Goal: Communication & Community: Share content

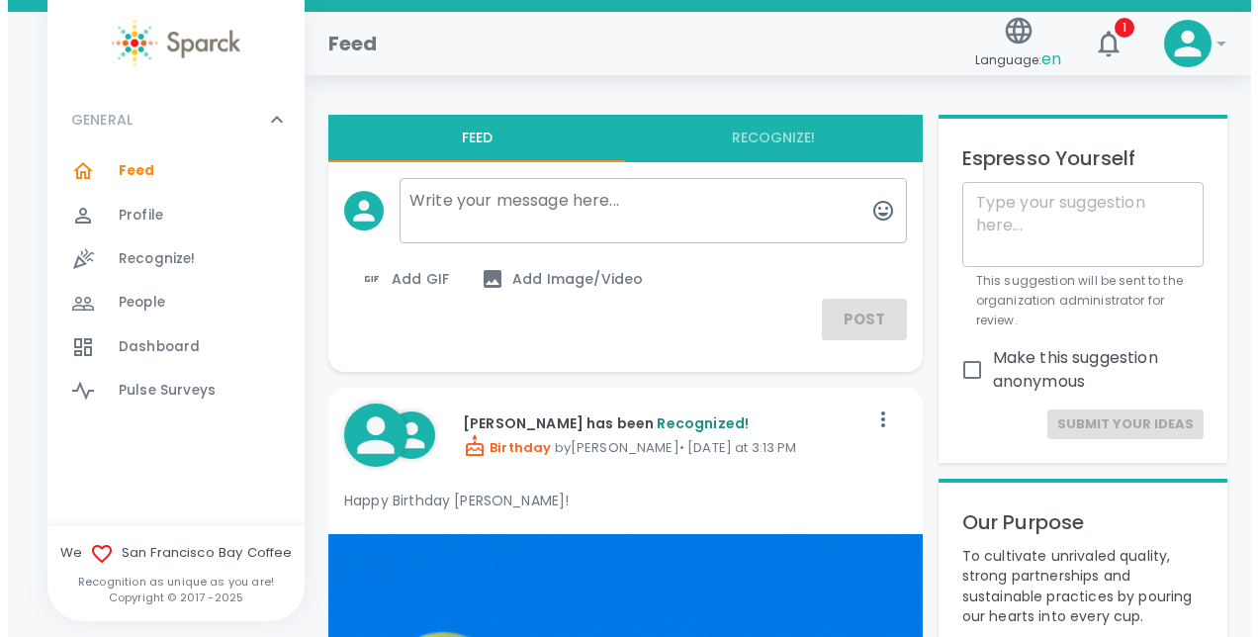
scroll to position [2699, 0]
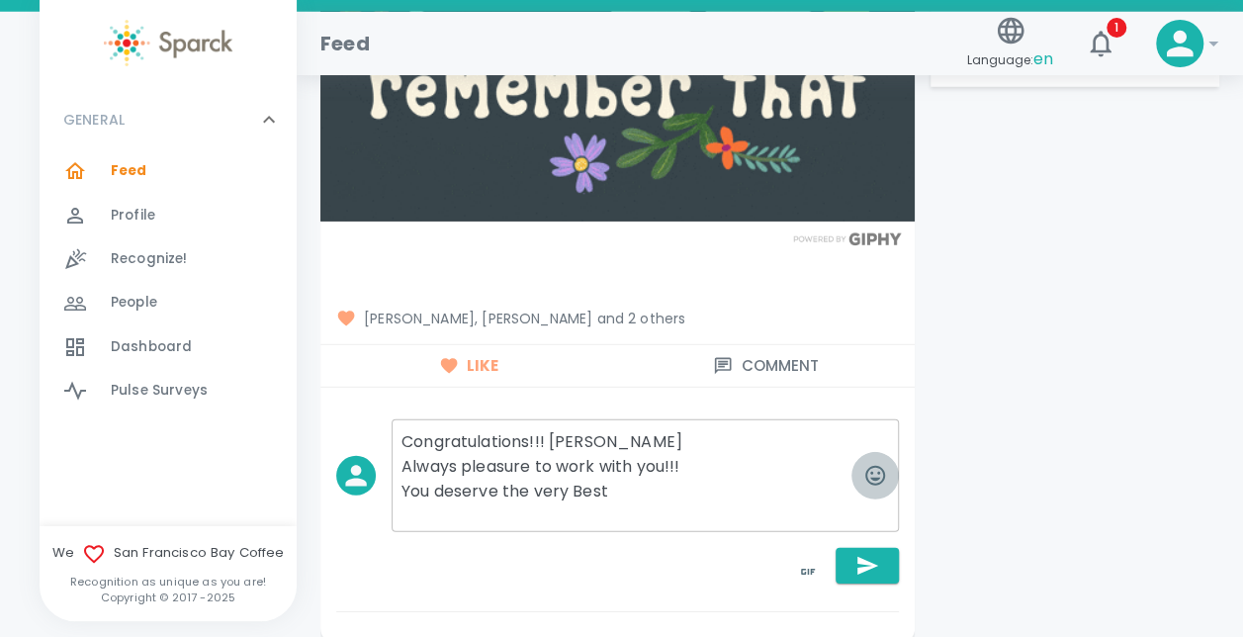
click at [880, 464] on icon "button" at bounding box center [875, 476] width 24 height 24
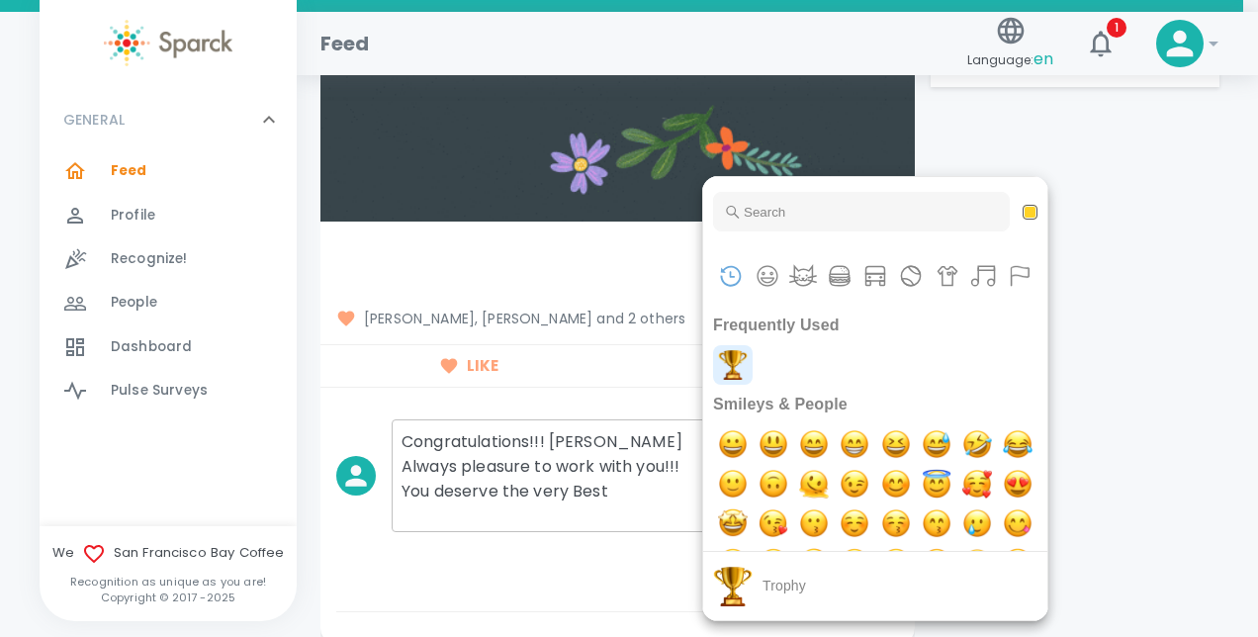
click at [722, 368] on img "trophy" at bounding box center [733, 365] width 40 height 40
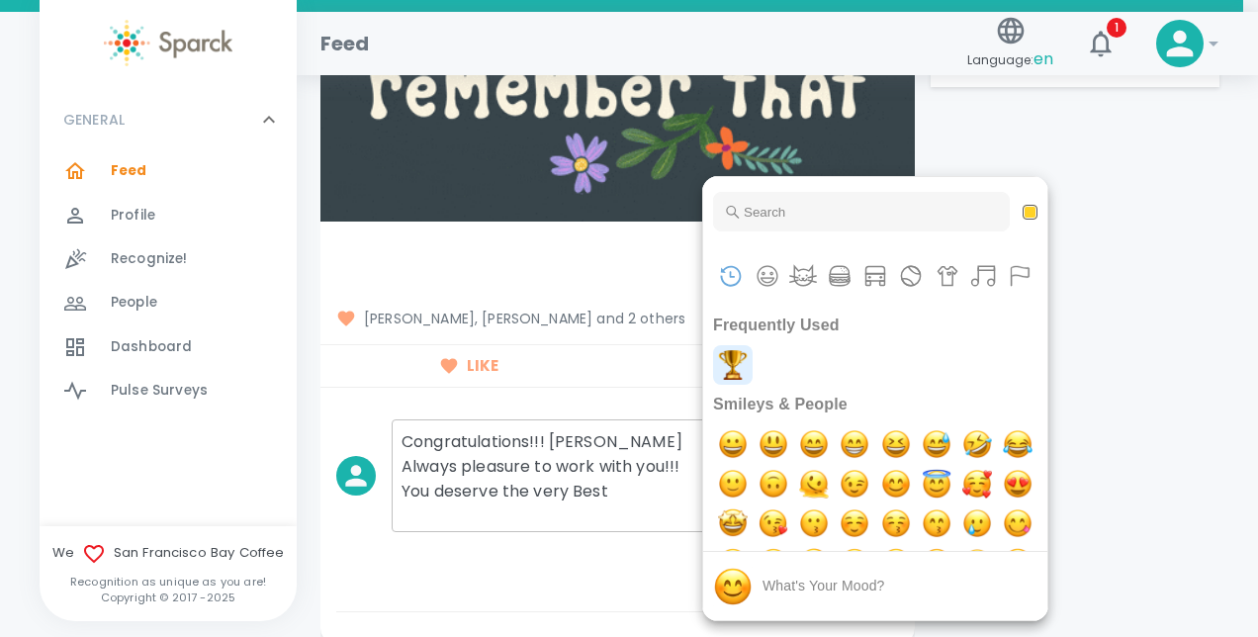
click at [738, 365] on img "trophy" at bounding box center [733, 365] width 40 height 40
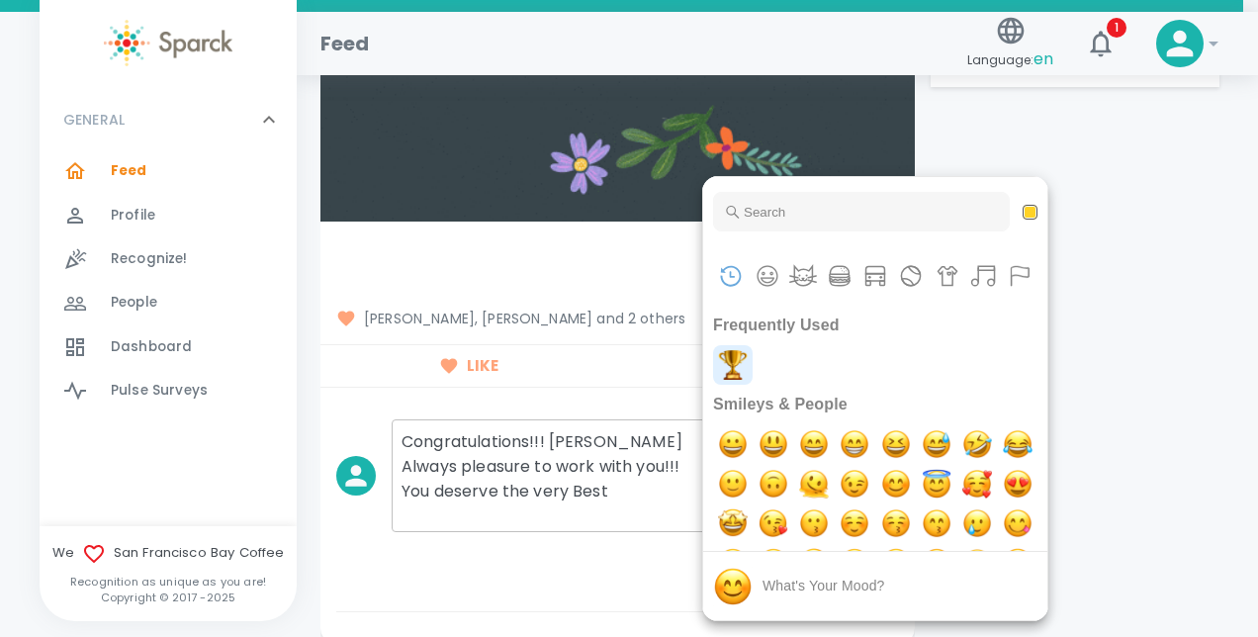
click at [737, 362] on img "trophy" at bounding box center [733, 365] width 40 height 40
click at [642, 475] on div at bounding box center [629, 318] width 1258 height 637
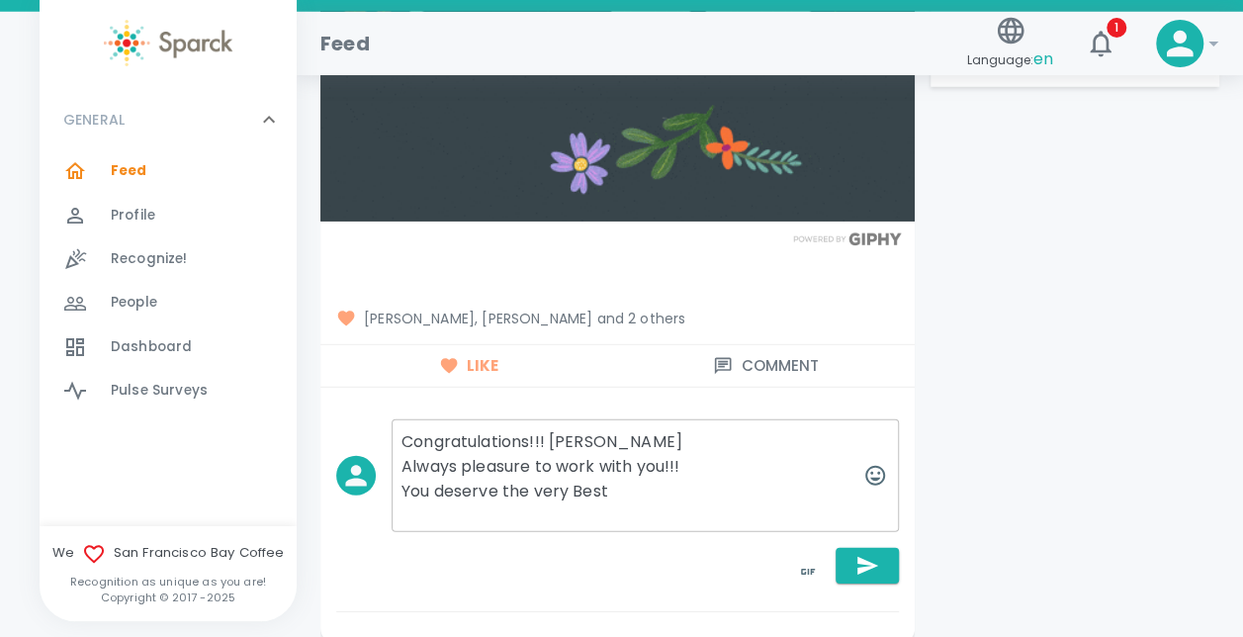
click at [849, 460] on textarea "Congratulations!!! [PERSON_NAME] Always pleasure to work with you!!! You deserv…" at bounding box center [644, 475] width 507 height 113
click at [870, 464] on icon "button" at bounding box center [875, 476] width 24 height 24
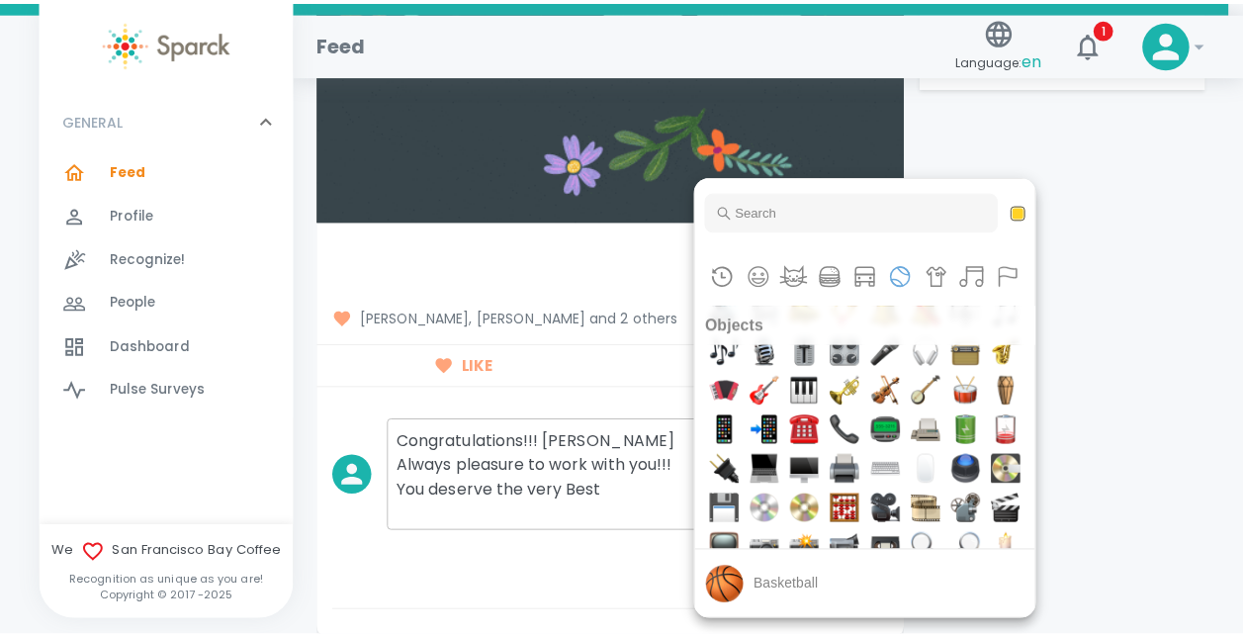
scroll to position [6105, 0]
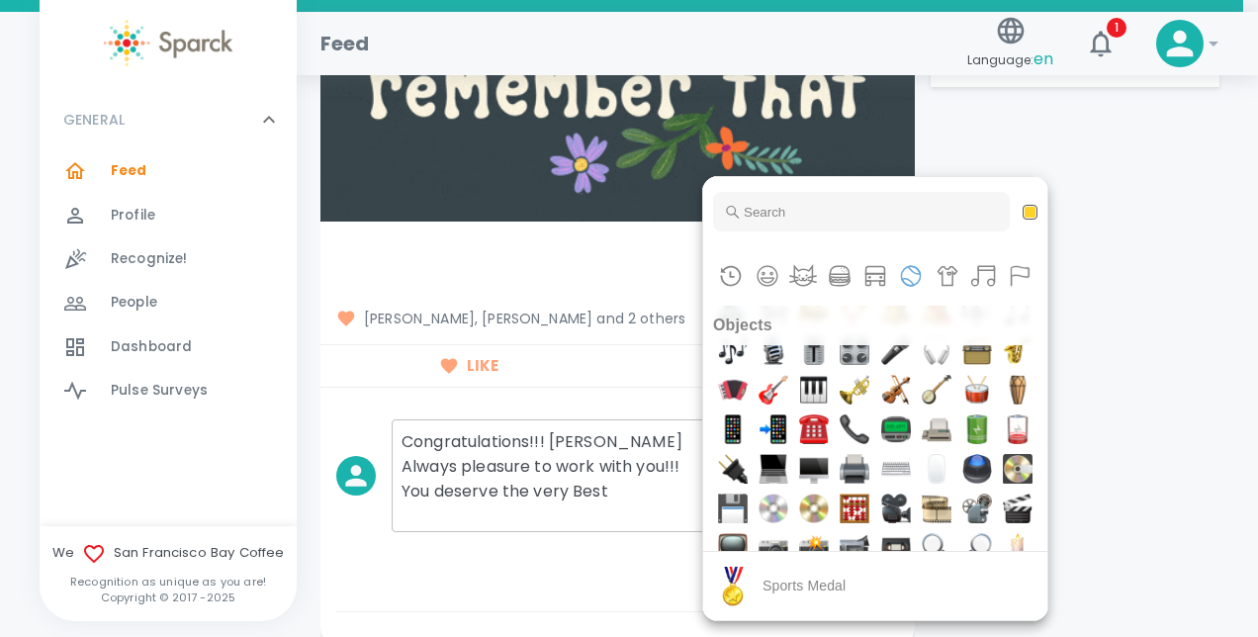
click at [631, 546] on div at bounding box center [629, 318] width 1258 height 637
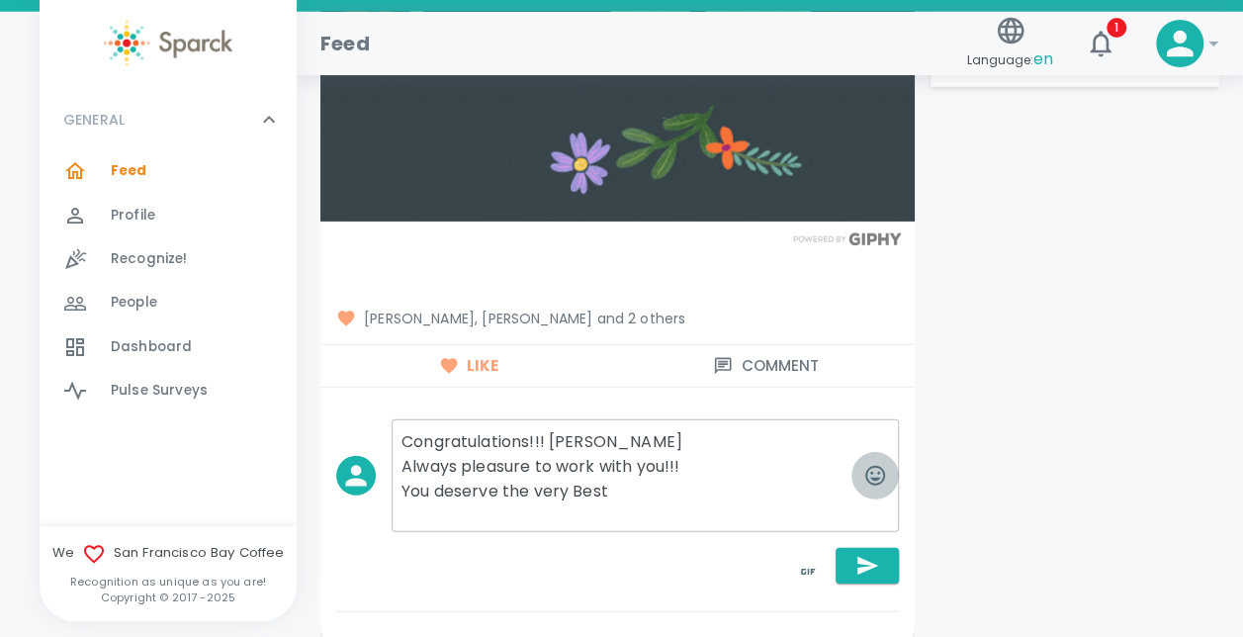
click at [851, 457] on button "button" at bounding box center [874, 475] width 47 height 47
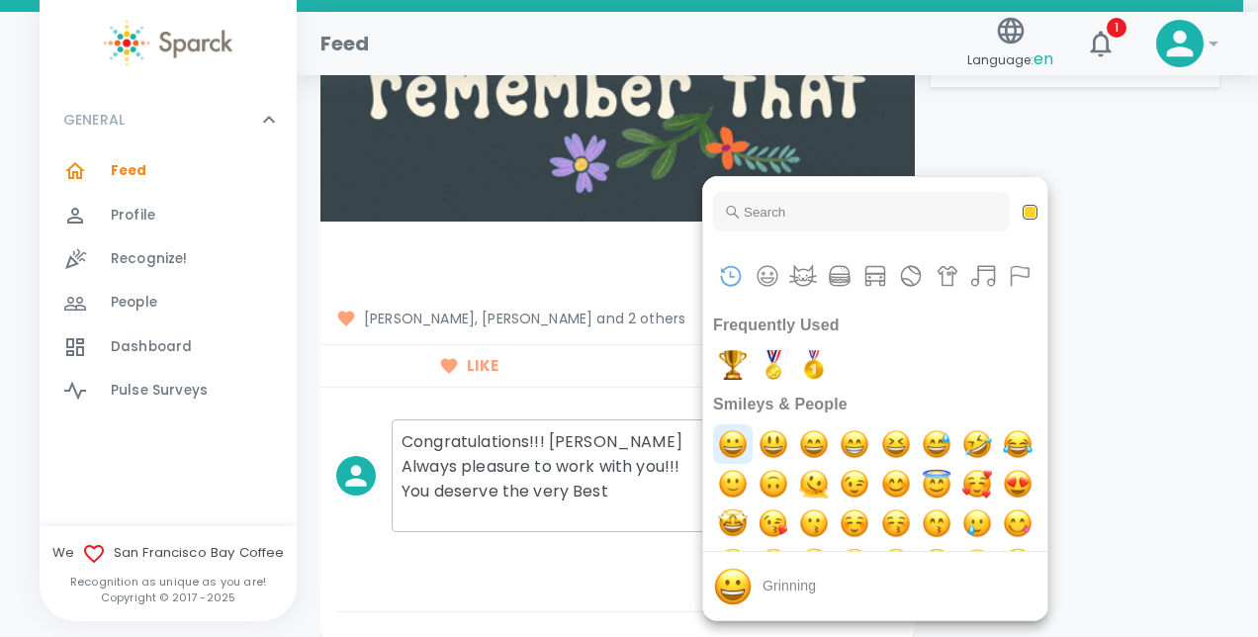
click at [732, 445] on img "grinning" at bounding box center [733, 444] width 40 height 40
click at [614, 514] on div at bounding box center [629, 318] width 1258 height 637
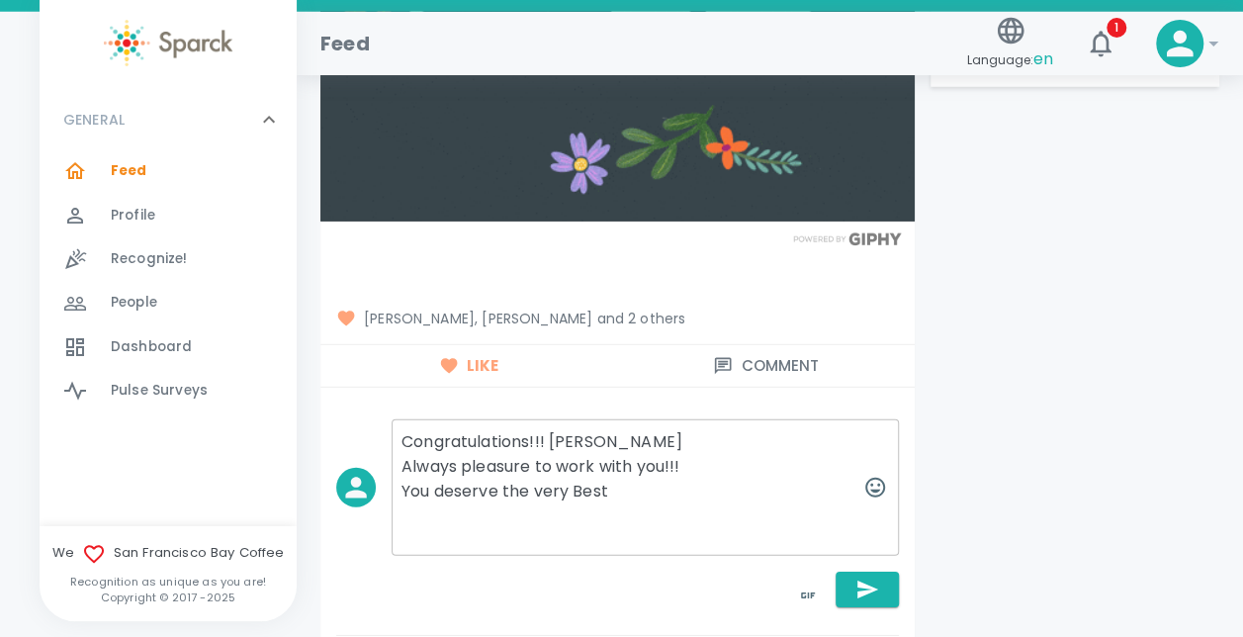
click at [775, 485] on textarea "Congratulations!!! [PERSON_NAME] Always pleasure to work with you!!! You deserv…" at bounding box center [644, 487] width 507 height 136
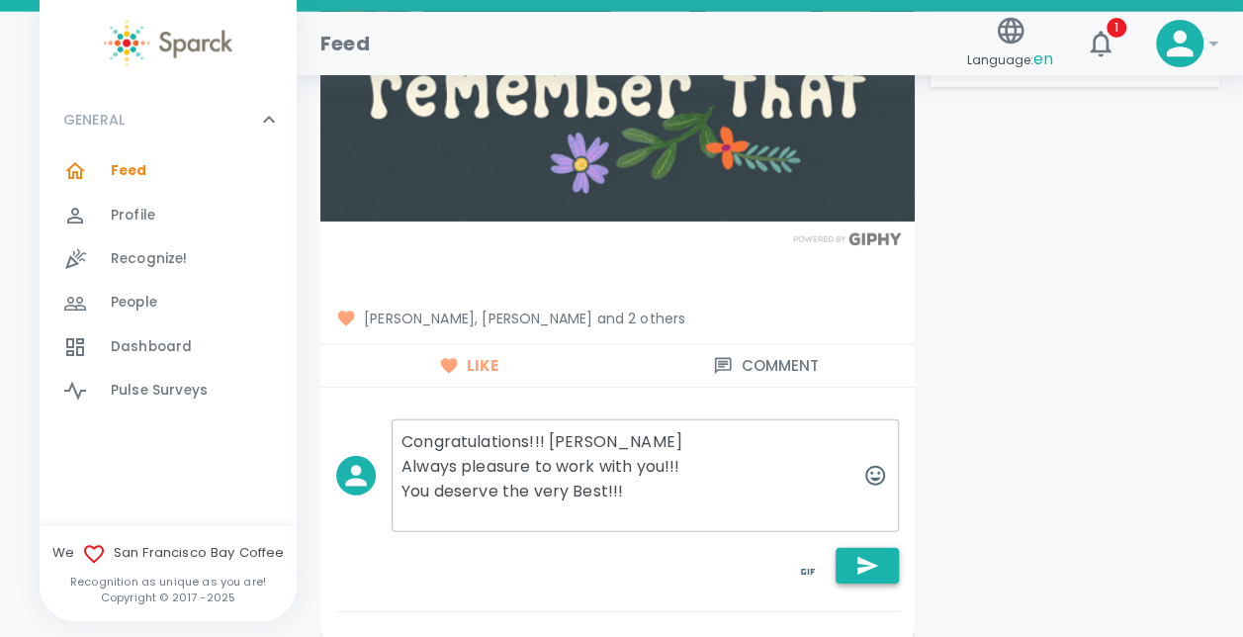
type textarea "Congratulations!!! [PERSON_NAME] Always pleasure to work with you!!! You deserv…"
click at [866, 557] on icon "button" at bounding box center [867, 566] width 21 height 18
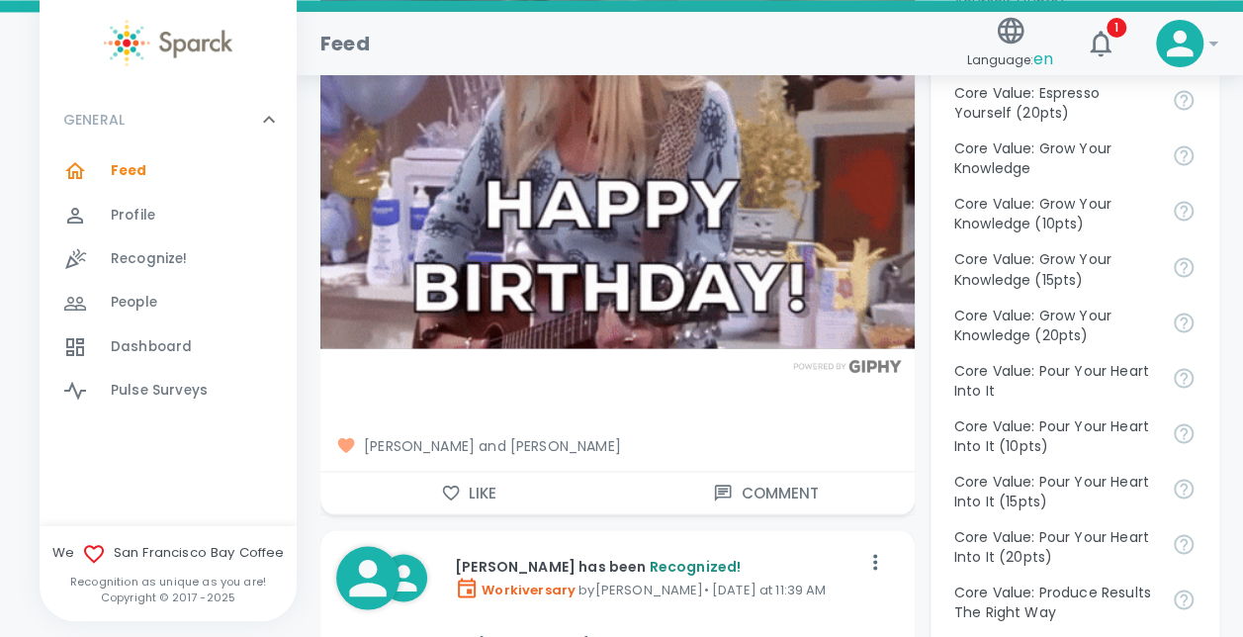
scroll to position [1592, 0]
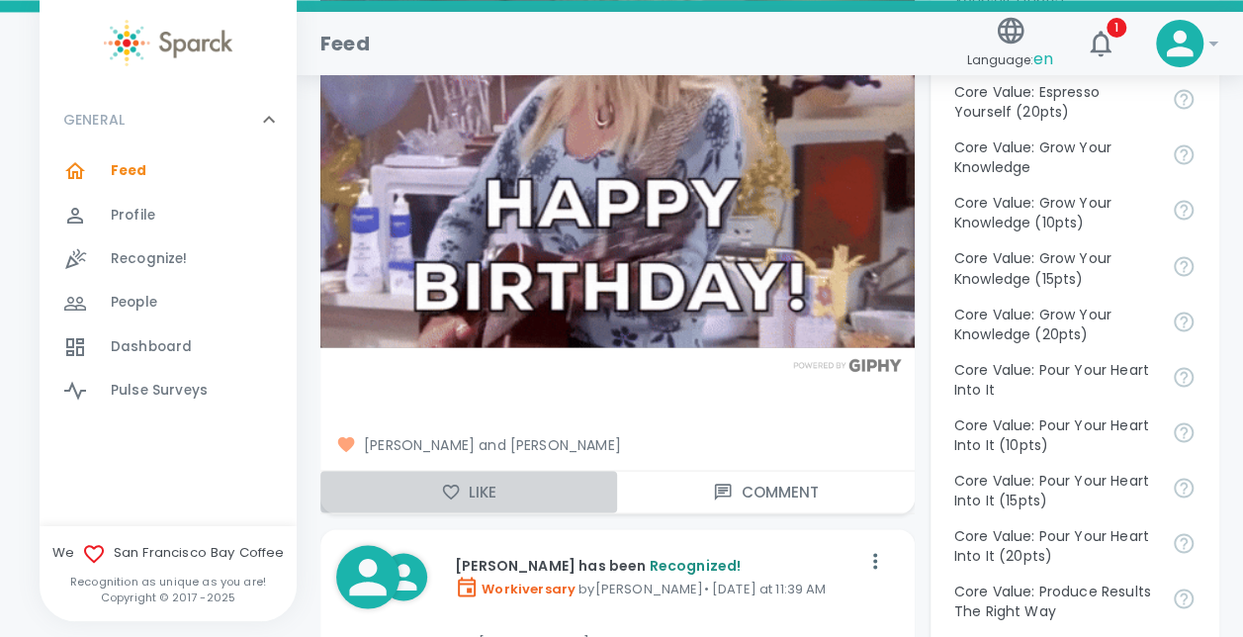
click at [455, 483] on icon "button" at bounding box center [451, 490] width 17 height 15
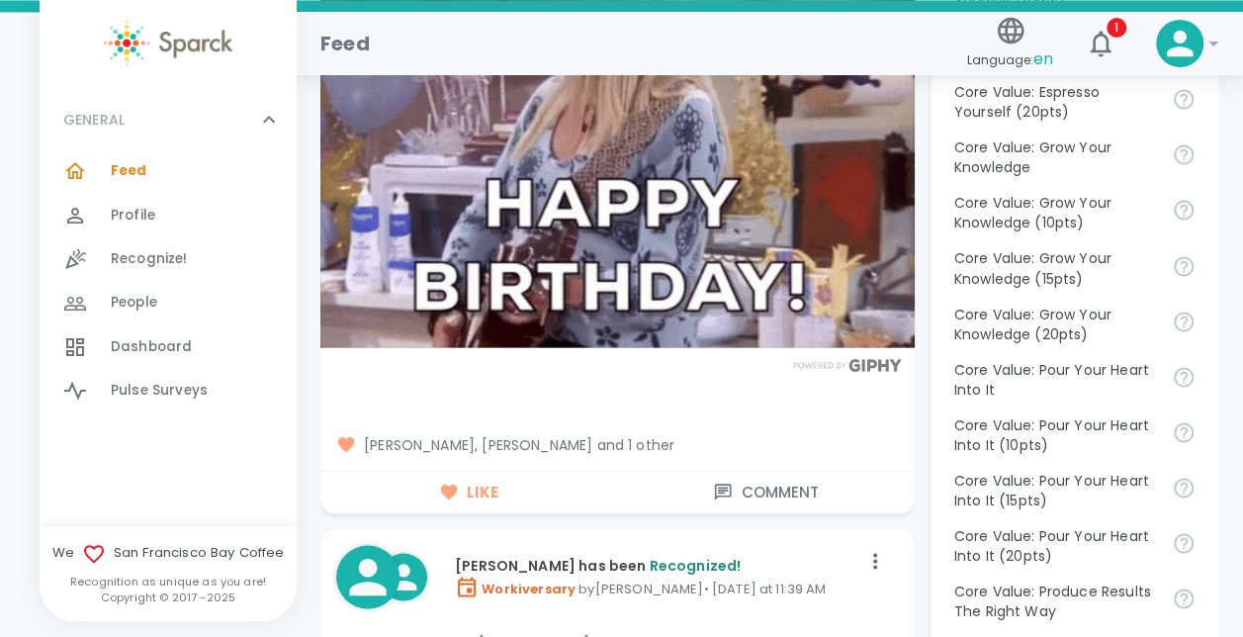
click at [766, 471] on button "Comment" at bounding box center [765, 492] width 297 height 42
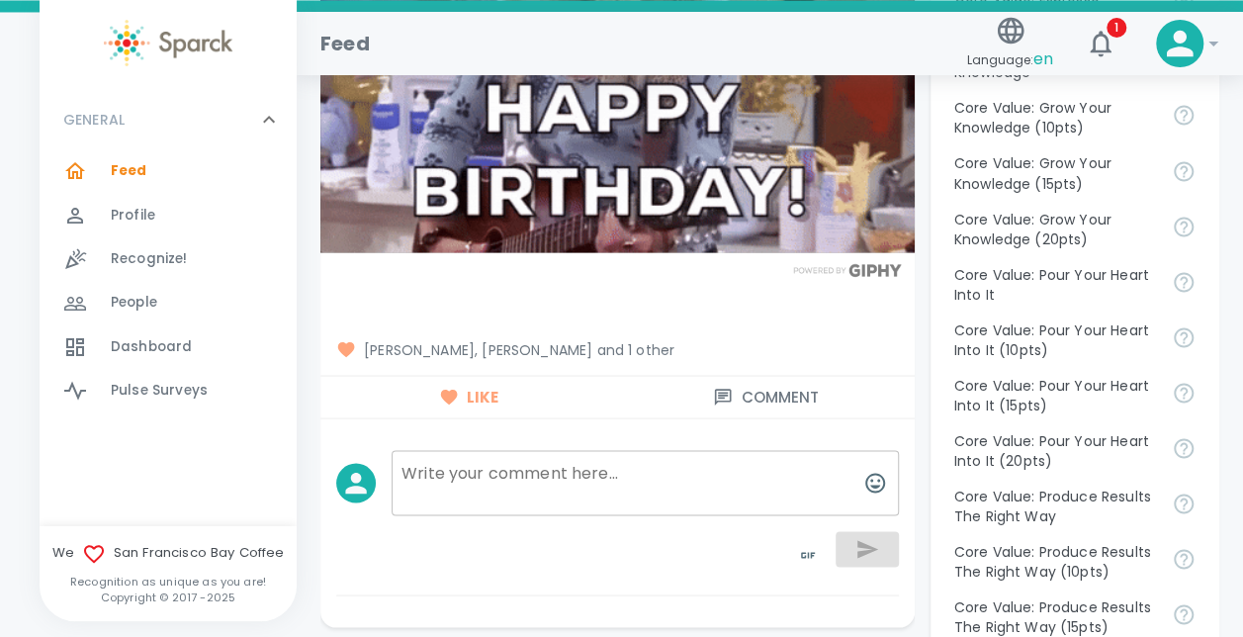
scroll to position [1729, 0]
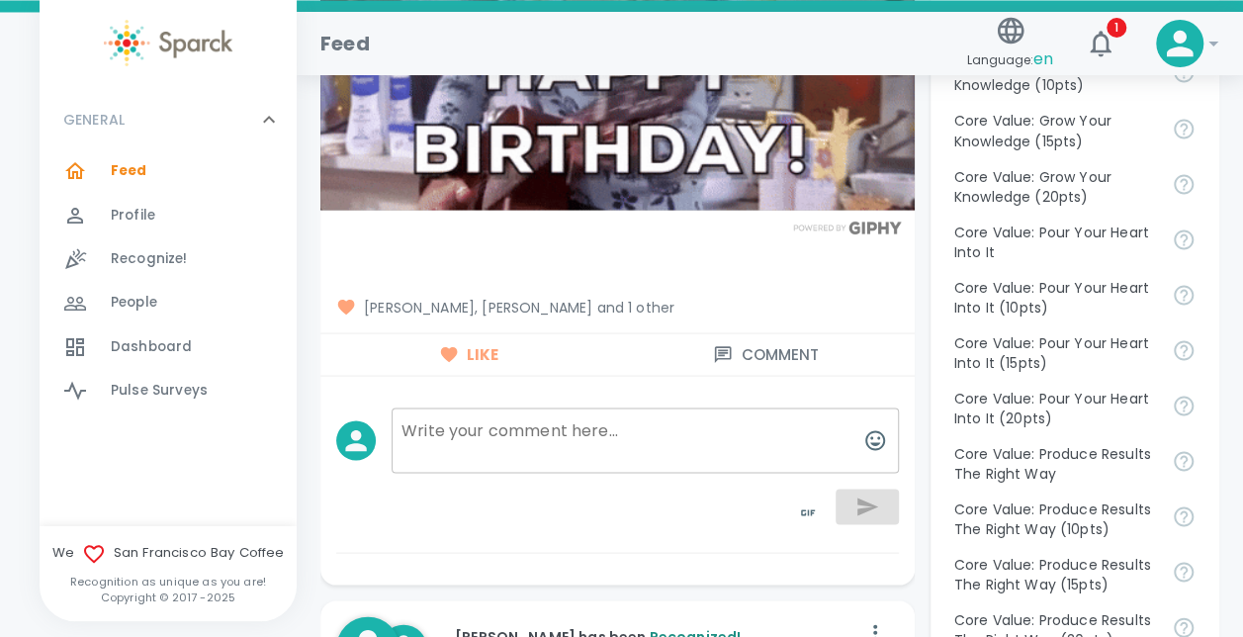
click at [617, 333] on button "Comment" at bounding box center [765, 354] width 297 height 42
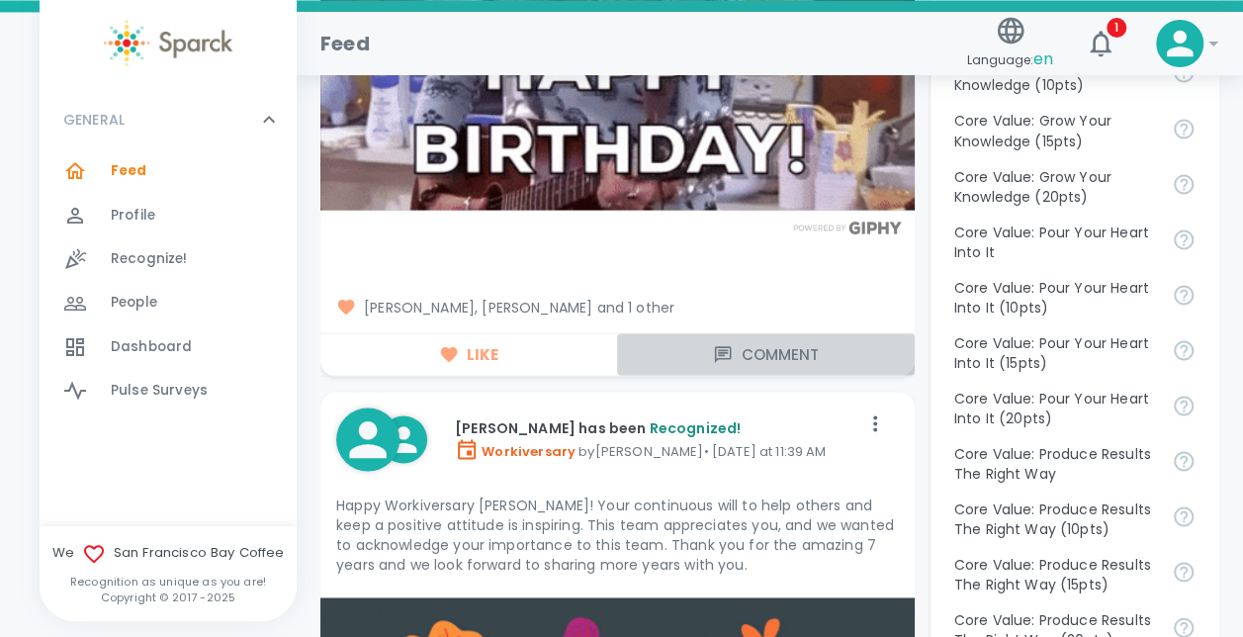
click at [757, 333] on button "Comment" at bounding box center [765, 354] width 297 height 42
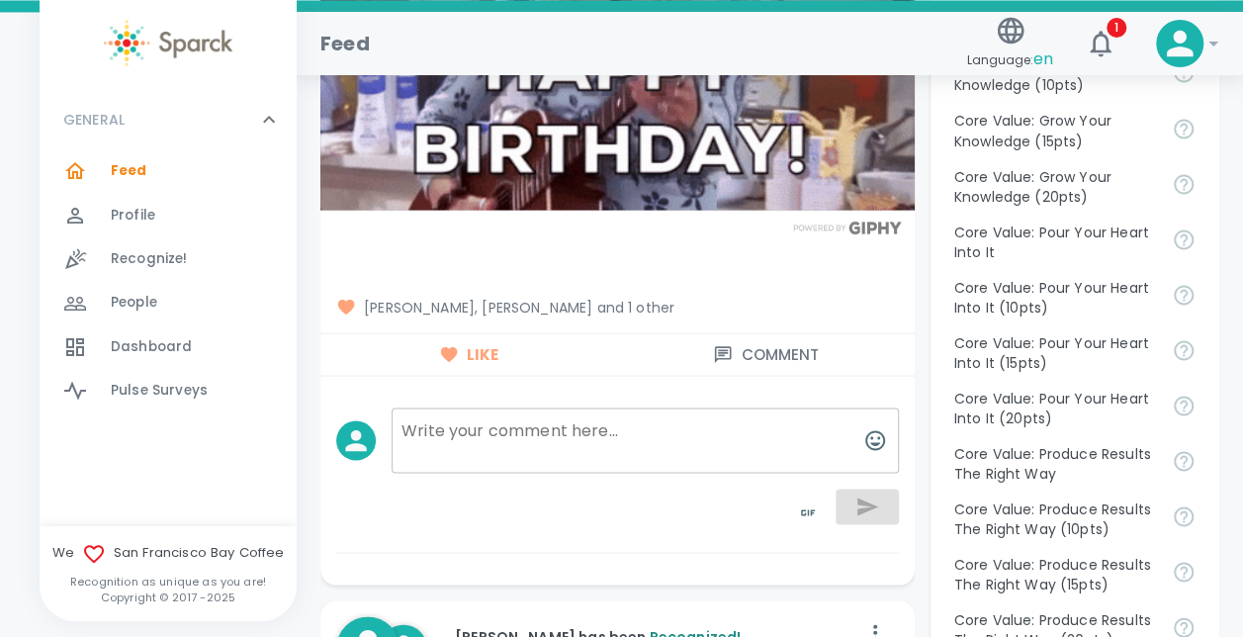
click at [473, 420] on textarea at bounding box center [644, 439] width 507 height 65
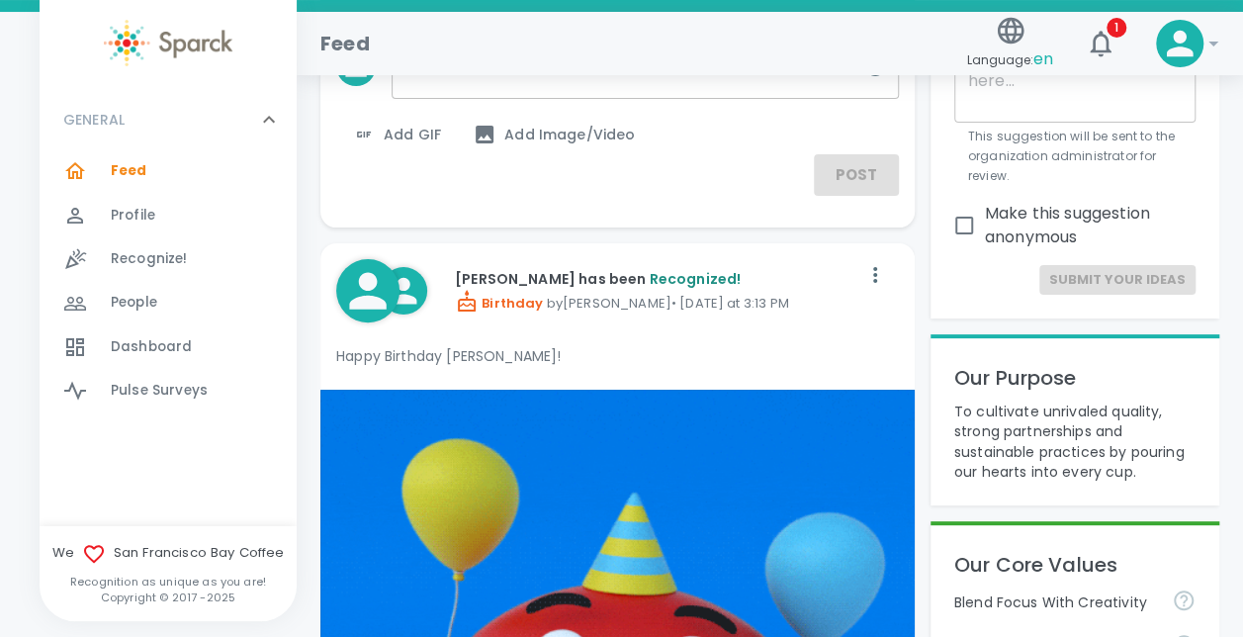
scroll to position [0, 0]
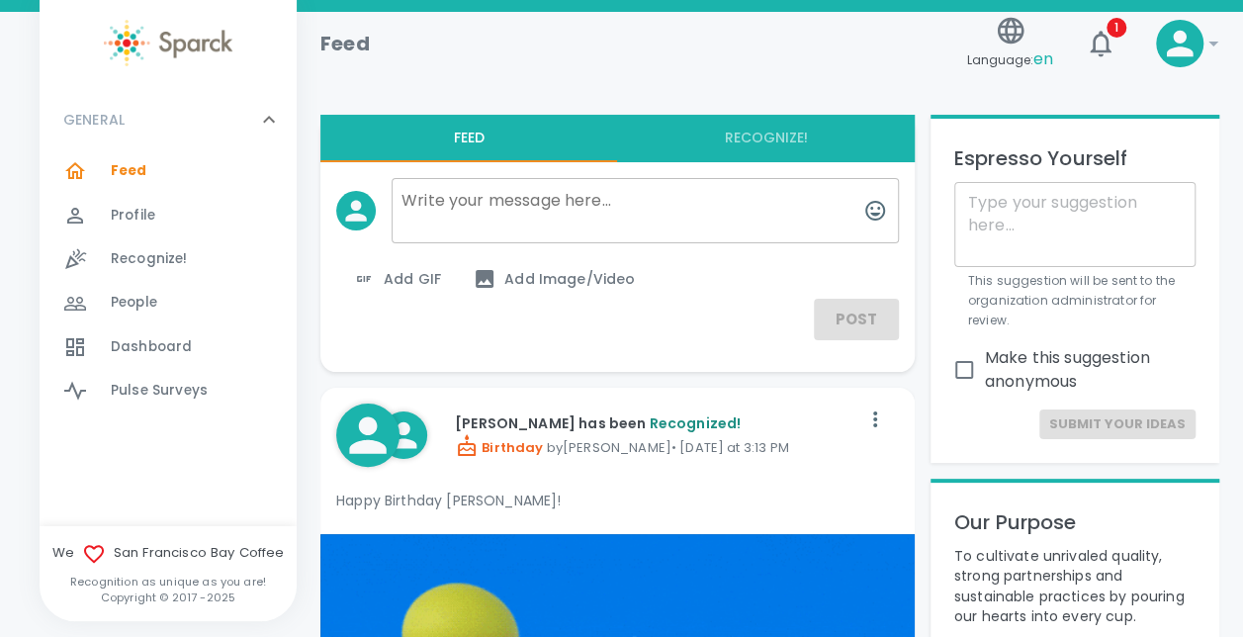
click at [466, 210] on textarea at bounding box center [644, 210] width 507 height 65
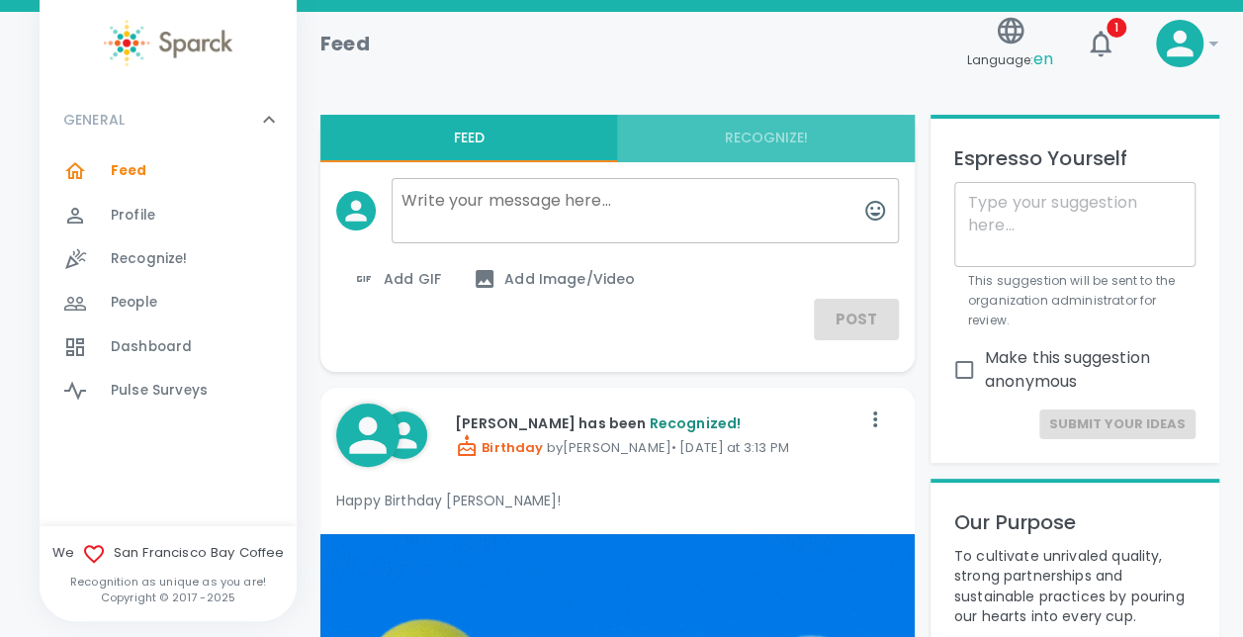
click at [767, 135] on button "Recognize!" at bounding box center [765, 138] width 297 height 47
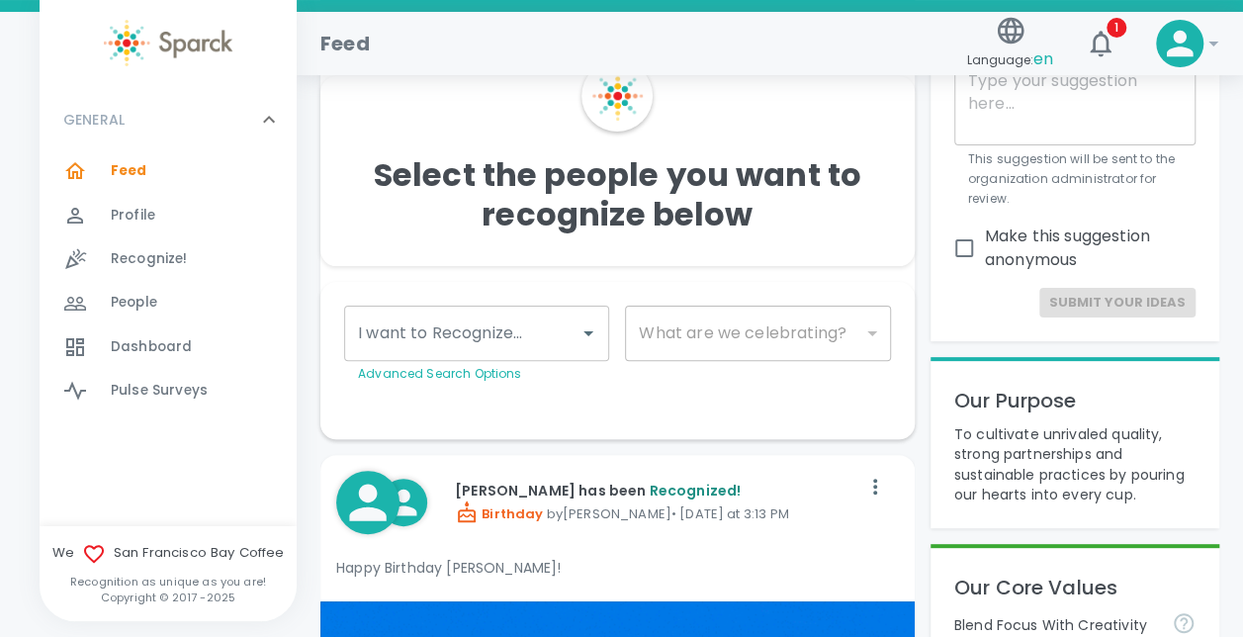
scroll to position [123, 0]
click at [574, 333] on button "Open" at bounding box center [588, 332] width 28 height 28
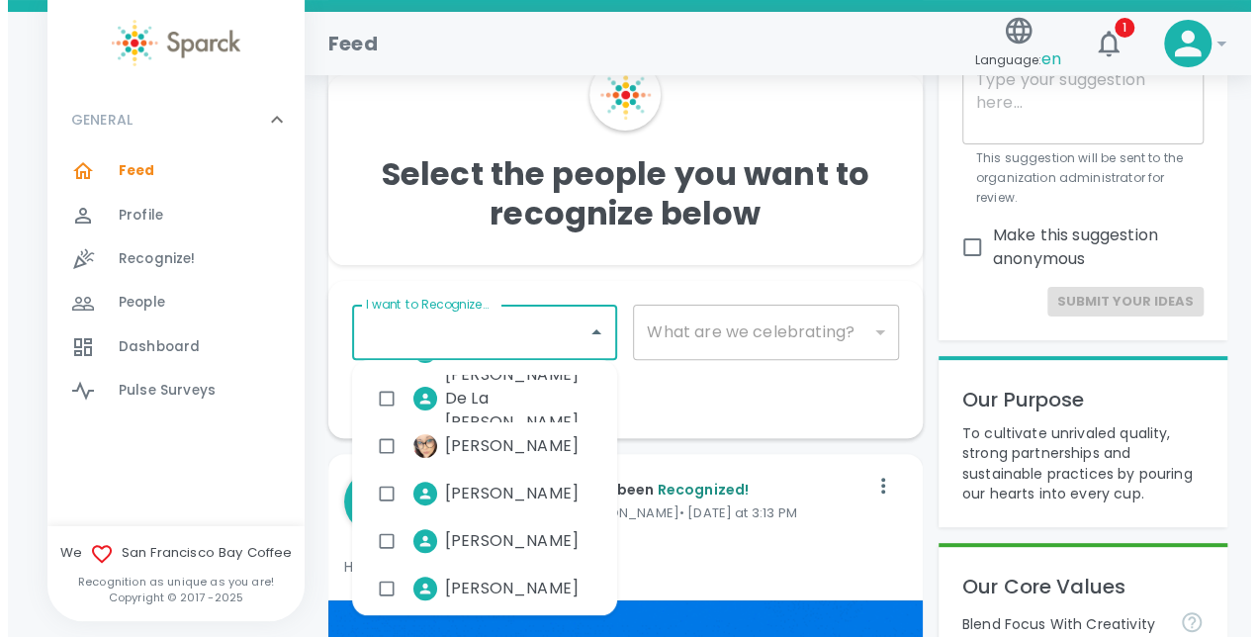
scroll to position [3993, 0]
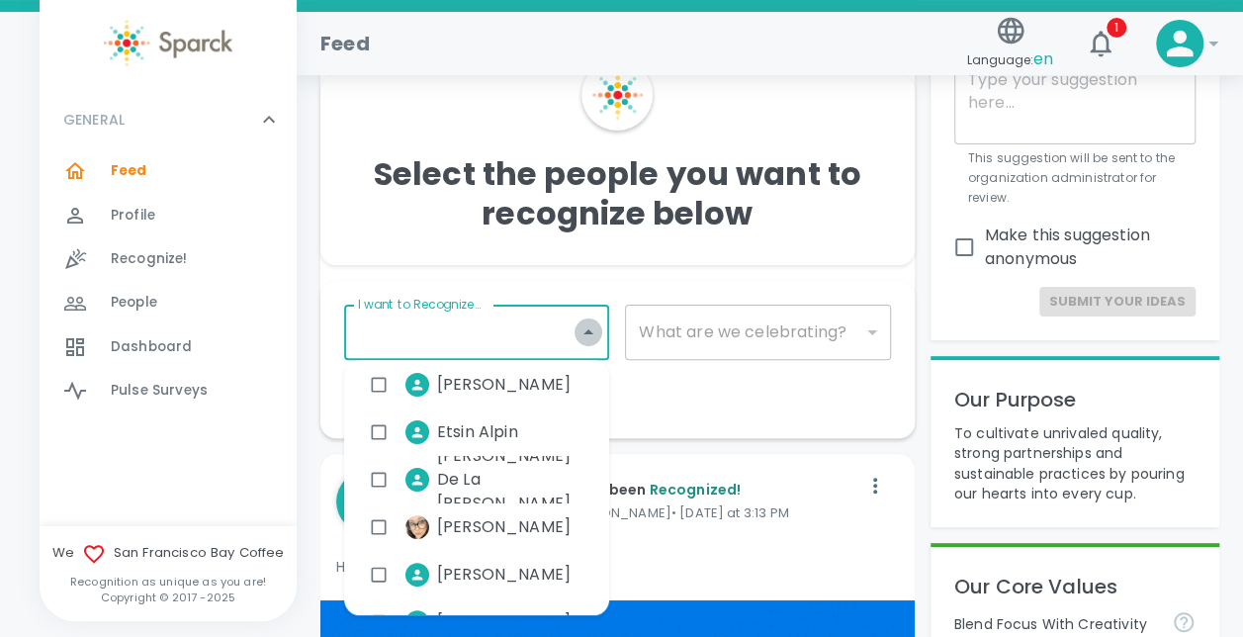
click at [586, 333] on icon "Close" at bounding box center [588, 331] width 10 height 5
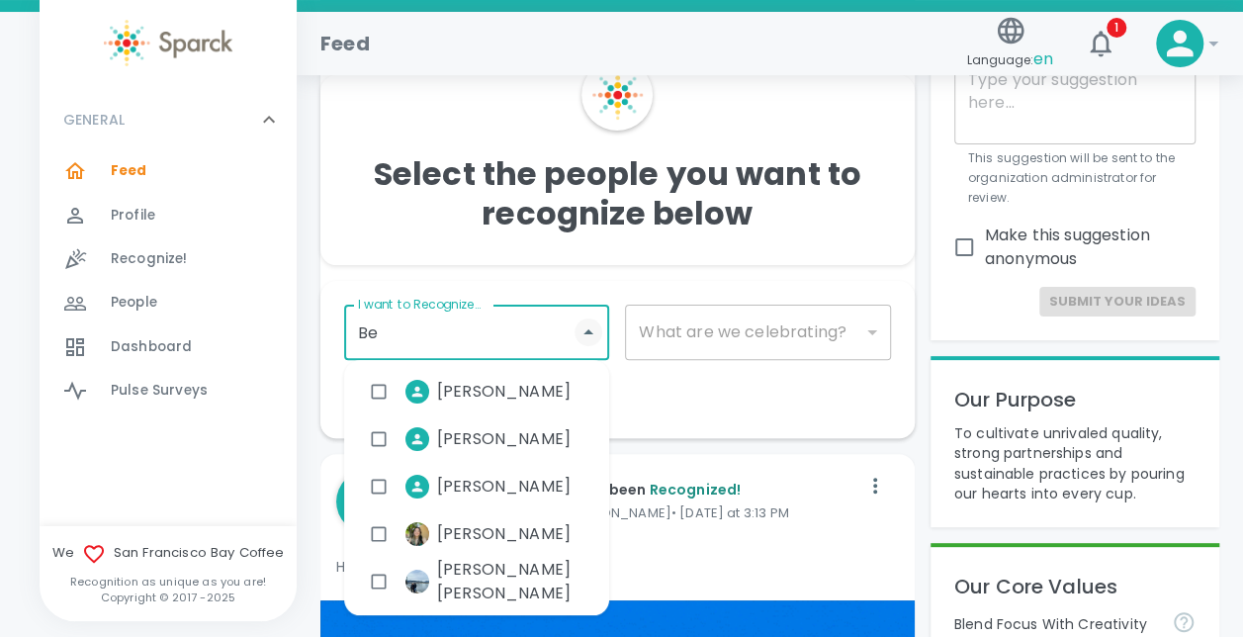
type input "Bel"
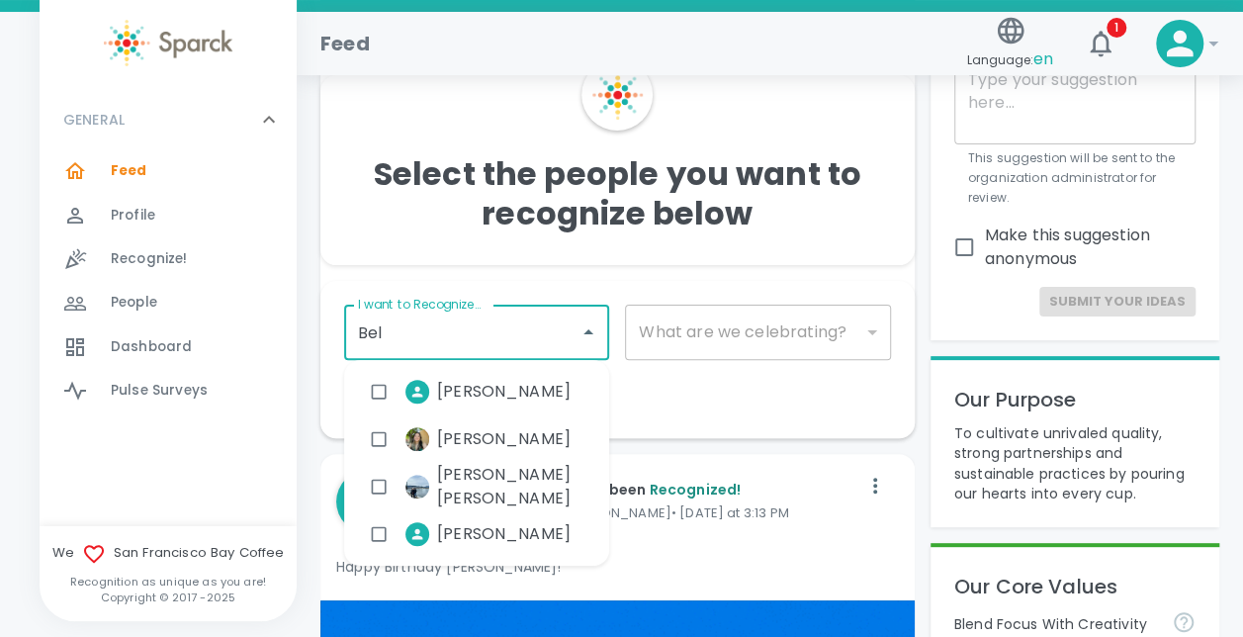
click at [524, 539] on span "[PERSON_NAME]" at bounding box center [503, 534] width 133 height 24
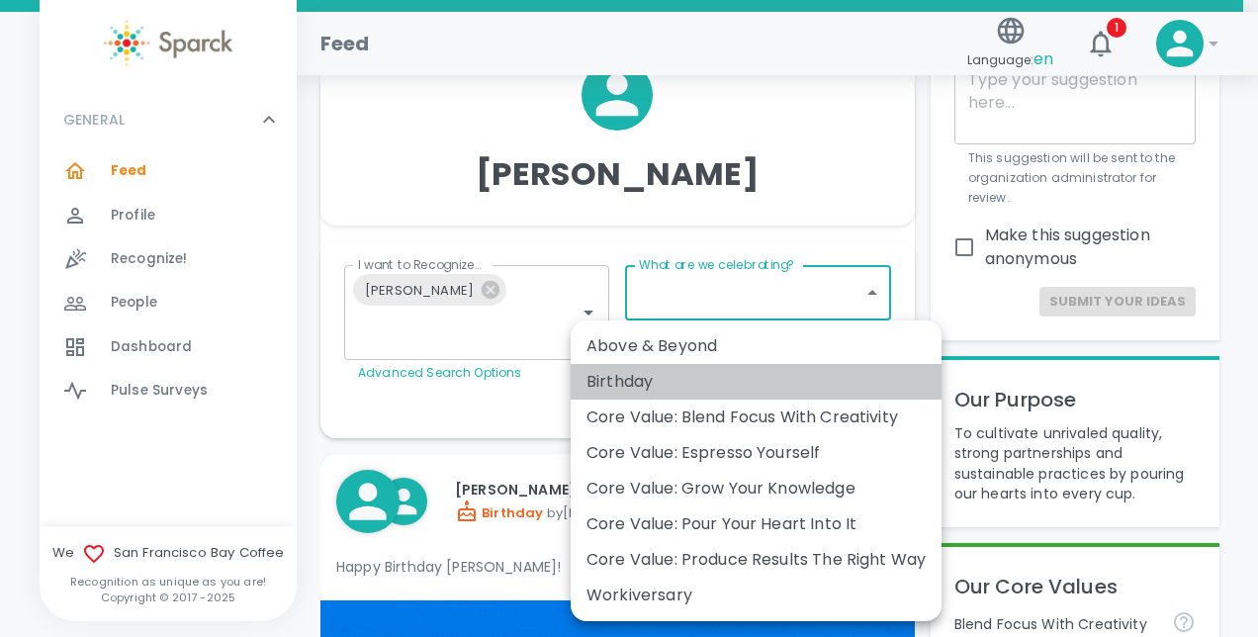
click at [644, 382] on div "Birthday" at bounding box center [755, 382] width 339 height 24
type input "2072"
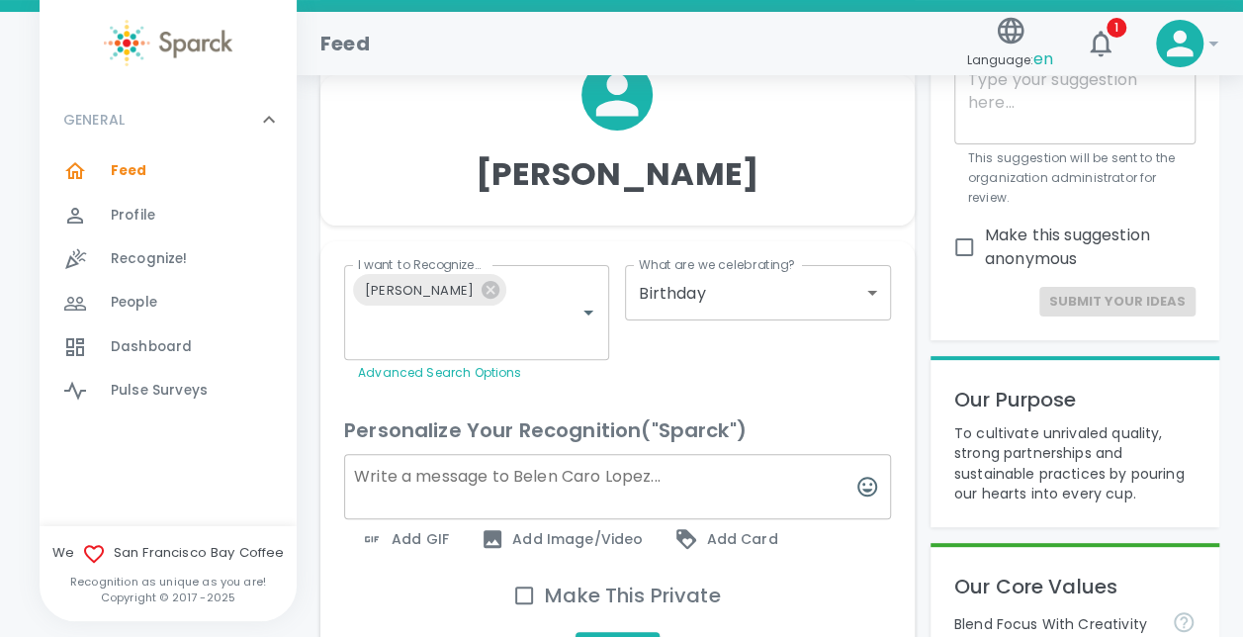
click at [370, 480] on textarea at bounding box center [617, 486] width 547 height 65
click at [591, 475] on textarea "Hello Belen, Wishing you the happiest Birthday" at bounding box center [617, 486] width 547 height 65
click at [725, 476] on textarea "Hello [PERSON_NAME], Wishing you the Happiest Birthday" at bounding box center [617, 486] width 547 height 65
click at [869, 487] on icon "button" at bounding box center [867, 487] width 24 height 24
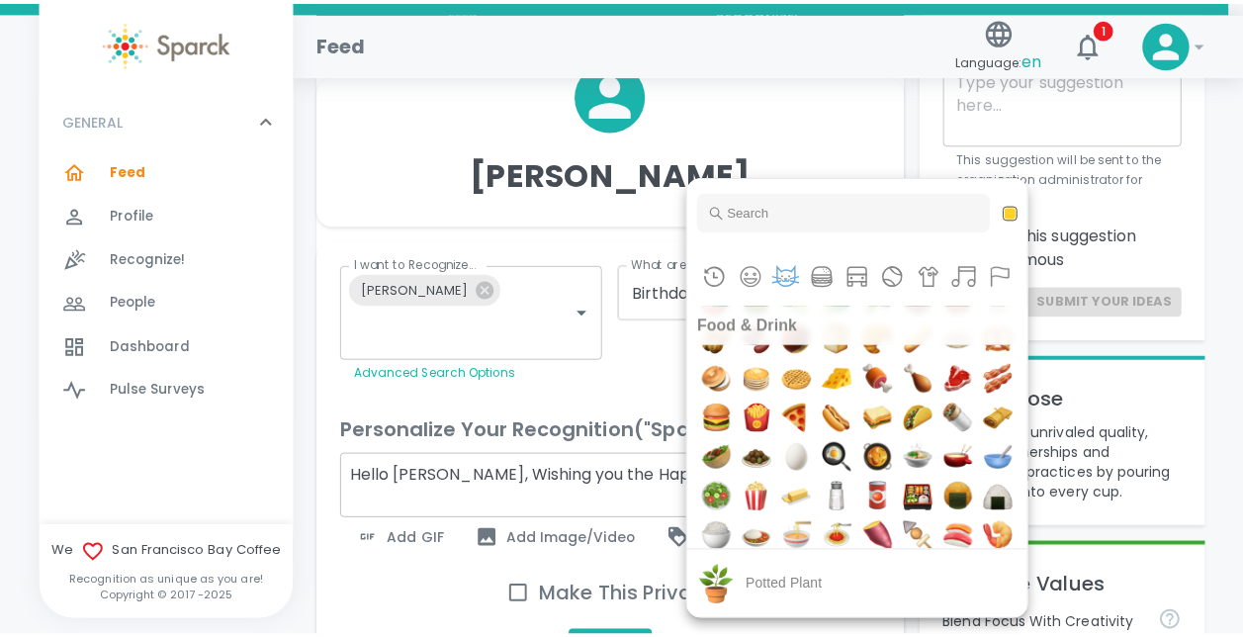
scroll to position [3663, 0]
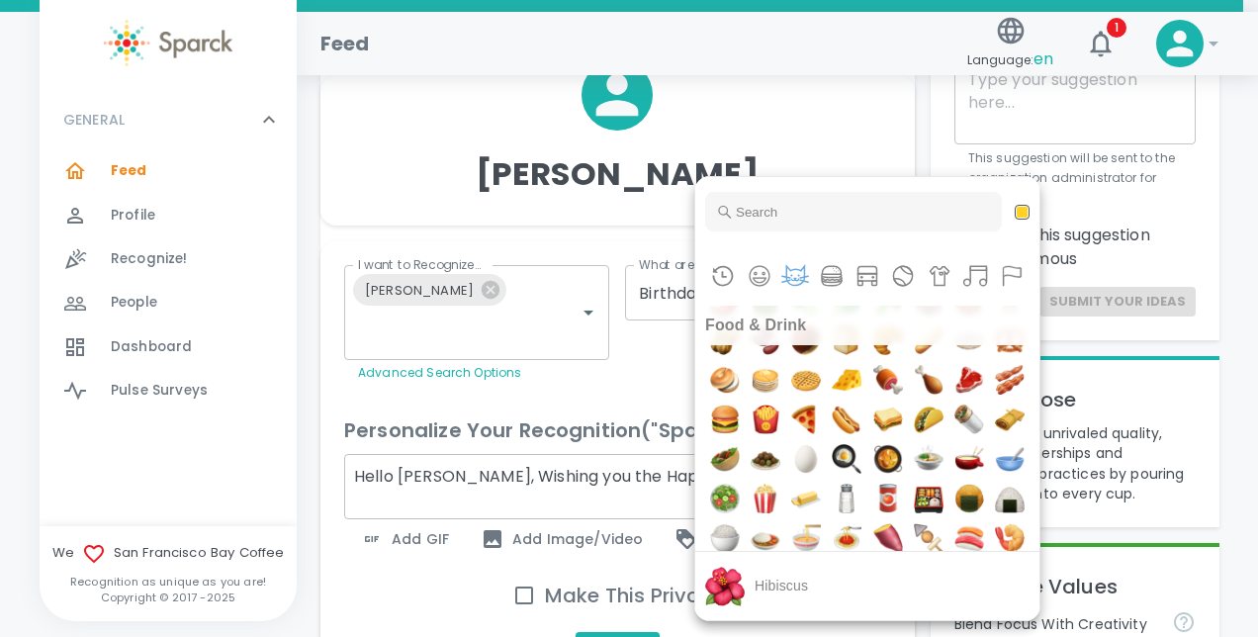
click at [948, 43] on img "hibiscus" at bounding box center [929, 24] width 40 height 40
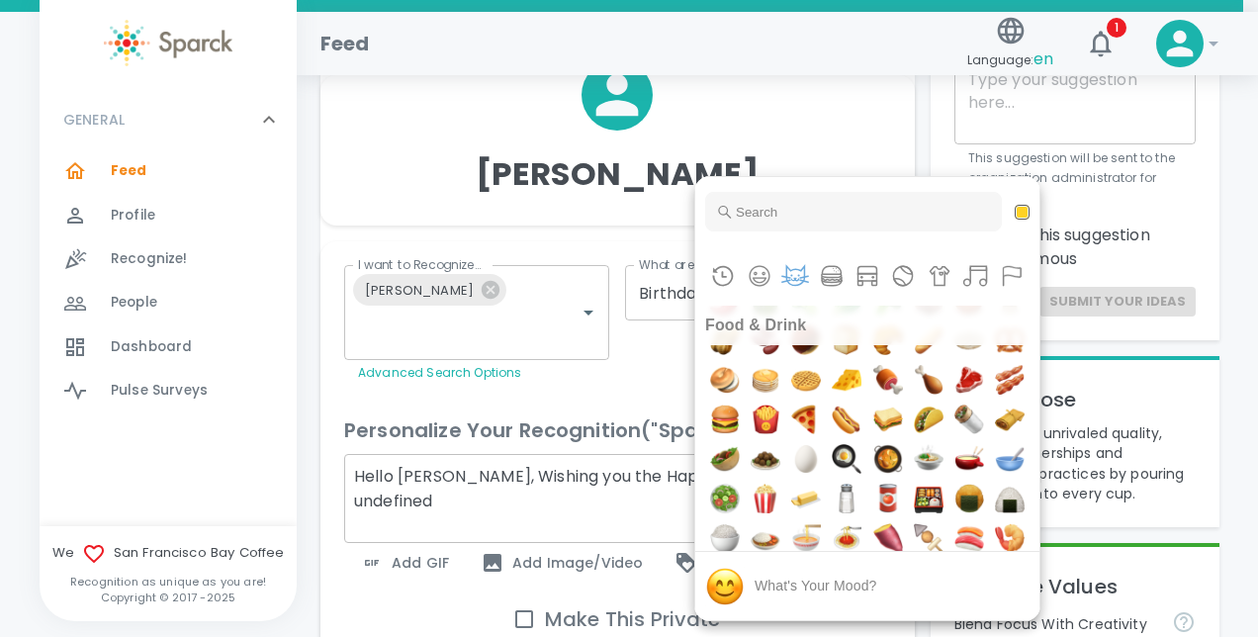
click at [654, 496] on div at bounding box center [629, 318] width 1258 height 637
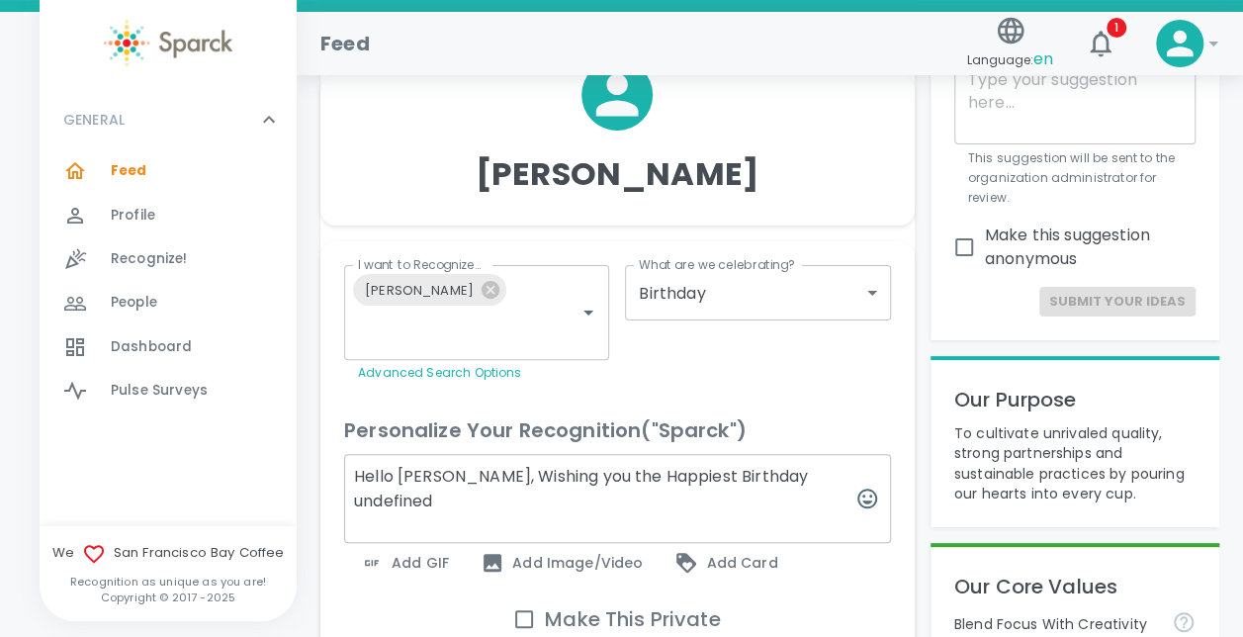
click at [814, 471] on textarea "Hello [PERSON_NAME], Wishing you the Happiest Birthday undefined" at bounding box center [617, 498] width 547 height 89
click at [514, 500] on textarea "Hello [PERSON_NAME], Wishing you the Happiest Birthday!!! Hope you are day is a…" at bounding box center [617, 498] width 547 height 89
click at [749, 498] on textarea "Hello [PERSON_NAME], Wishing you the Happiest Birthday!!! Hope you are day is g…" at bounding box center [617, 498] width 547 height 89
click at [464, 496] on textarea "Hello [PERSON_NAME], Wishing you the Happiest Birthday!!! Hope you are day is g…" at bounding box center [617, 498] width 547 height 89
click at [741, 495] on textarea "Hello [PERSON_NAME], Wishing you the Happiest Birthday!!! Hope your day is goin…" at bounding box center [617, 498] width 547 height 89
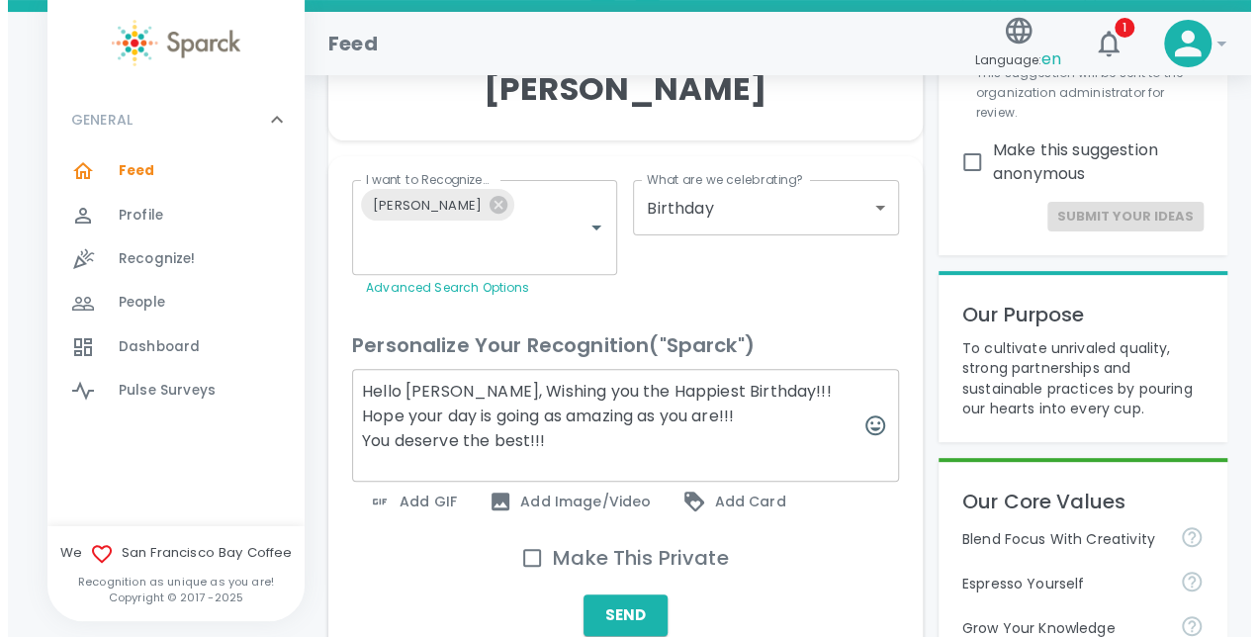
scroll to position [214, 0]
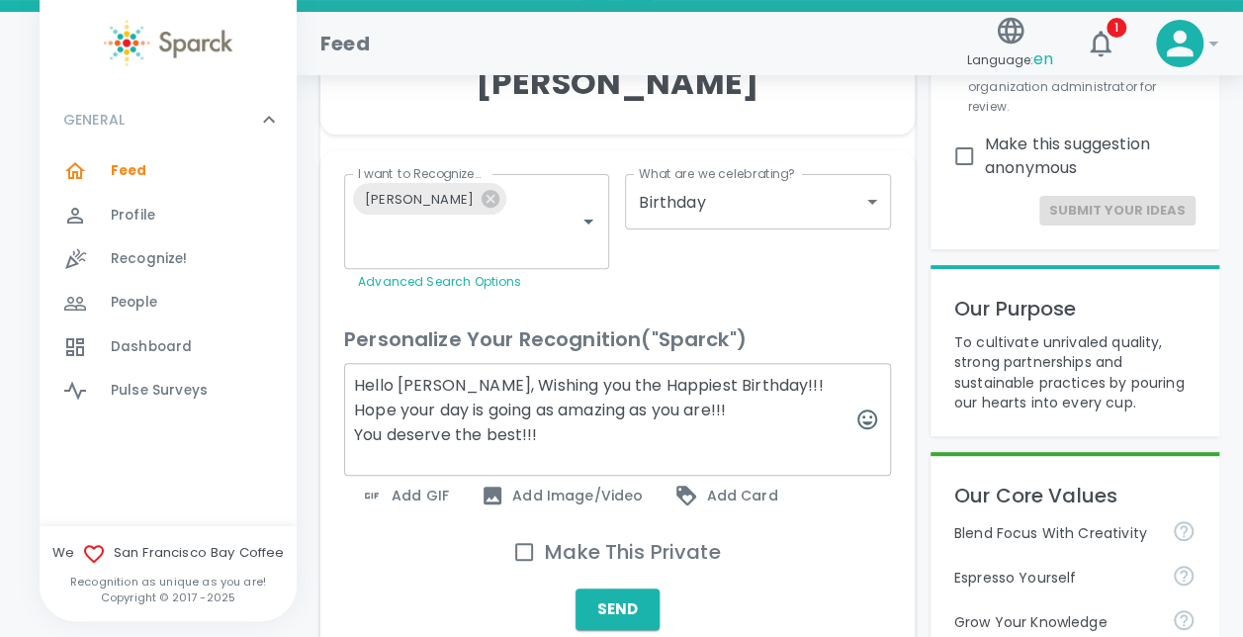
type textarea "Hello [PERSON_NAME], Wishing you the Happiest Birthday!!! Hope your day is goin…"
click at [402, 496] on span "Add GIF" at bounding box center [404, 495] width 89 height 24
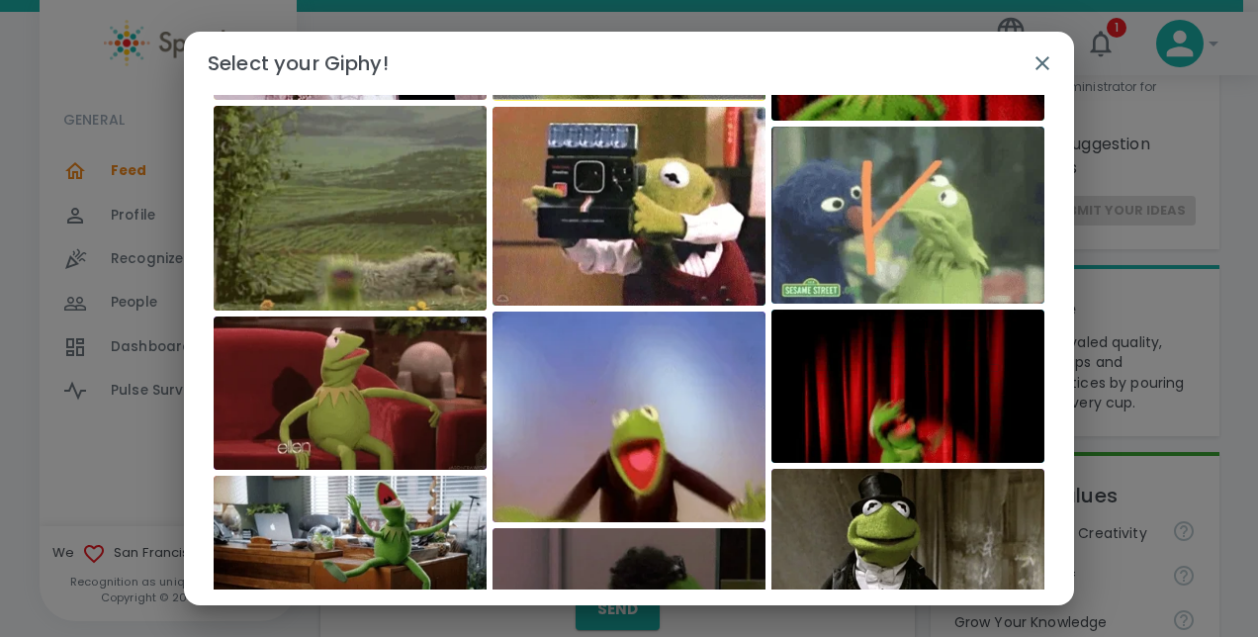
scroll to position [1221, 0]
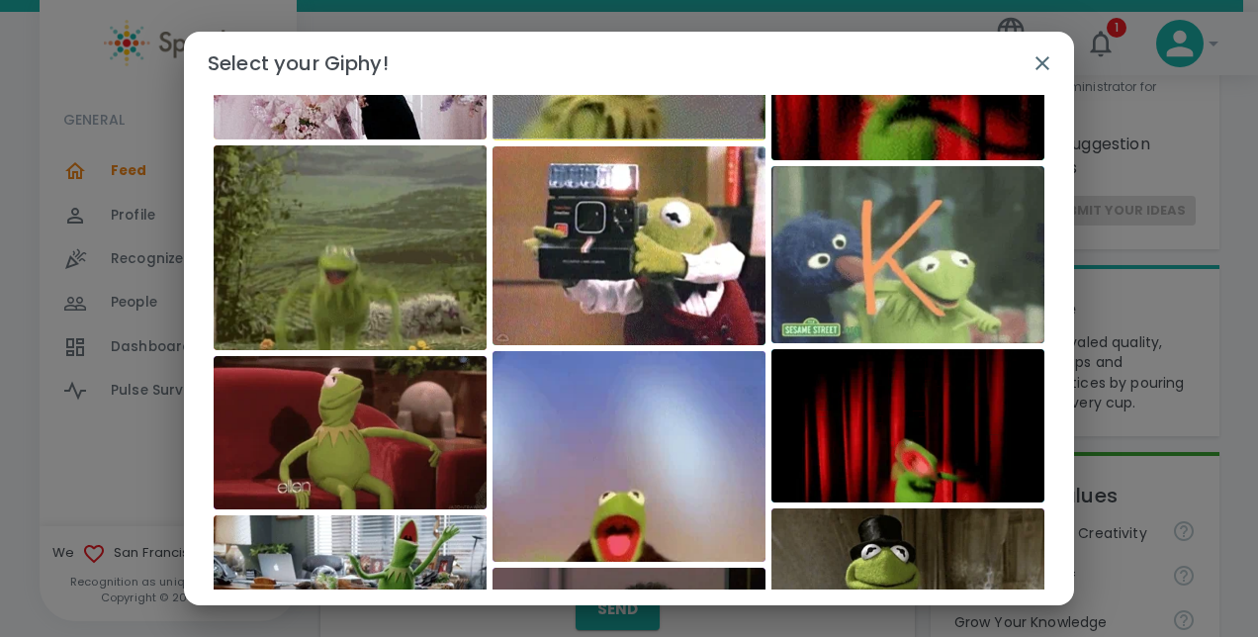
click at [1038, 55] on icon "button" at bounding box center [1042, 63] width 24 height 24
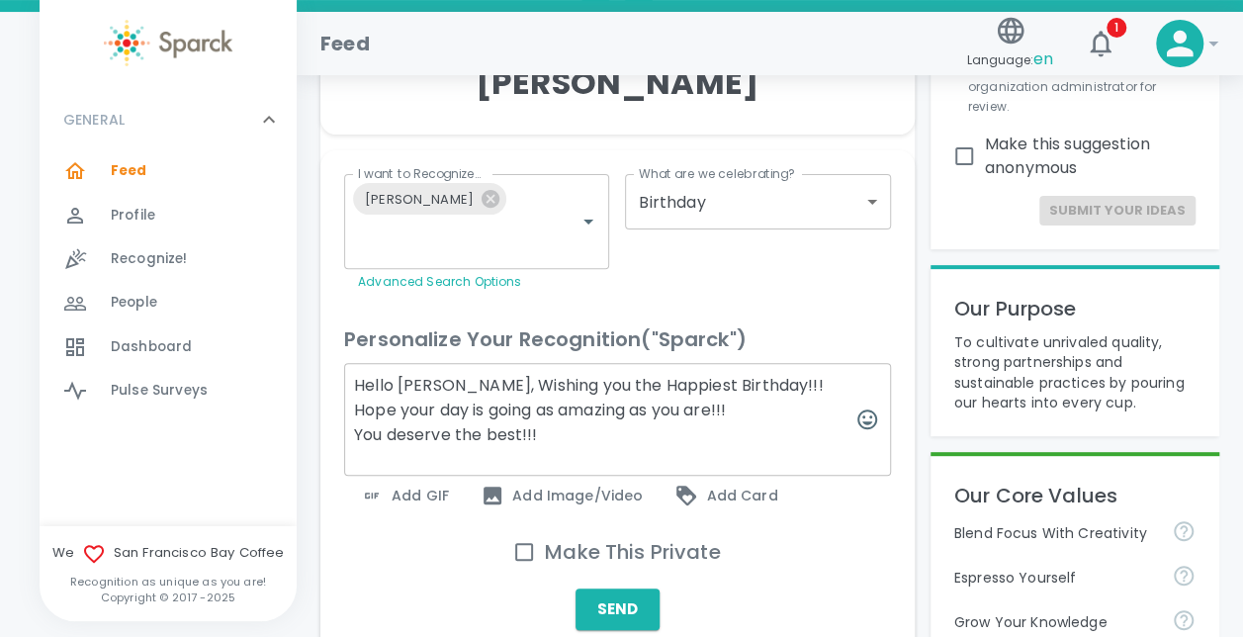
click at [712, 498] on span "Add Card" at bounding box center [725, 495] width 103 height 24
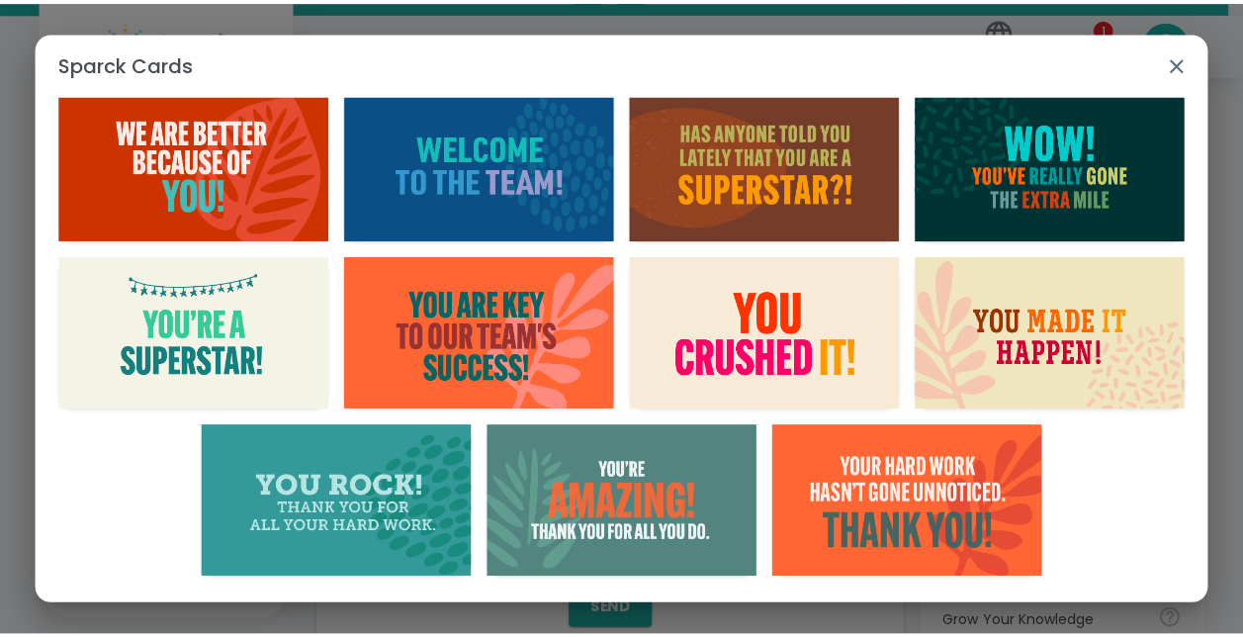
scroll to position [0, 0]
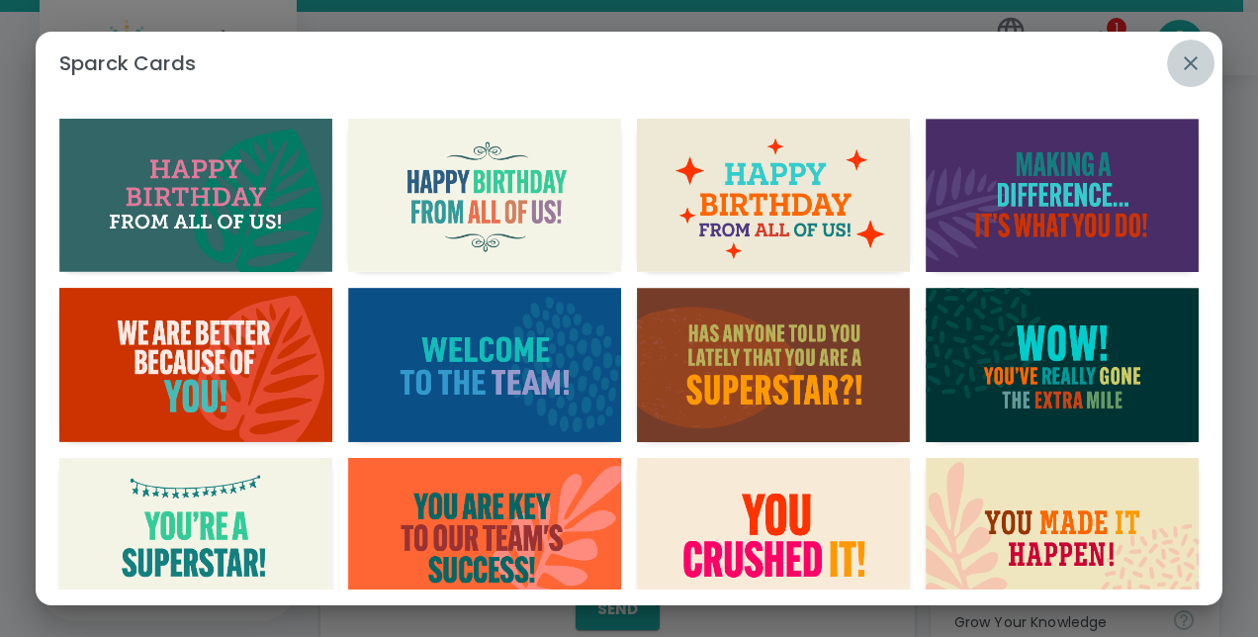
click at [1182, 61] on icon "button" at bounding box center [1190, 63] width 24 height 24
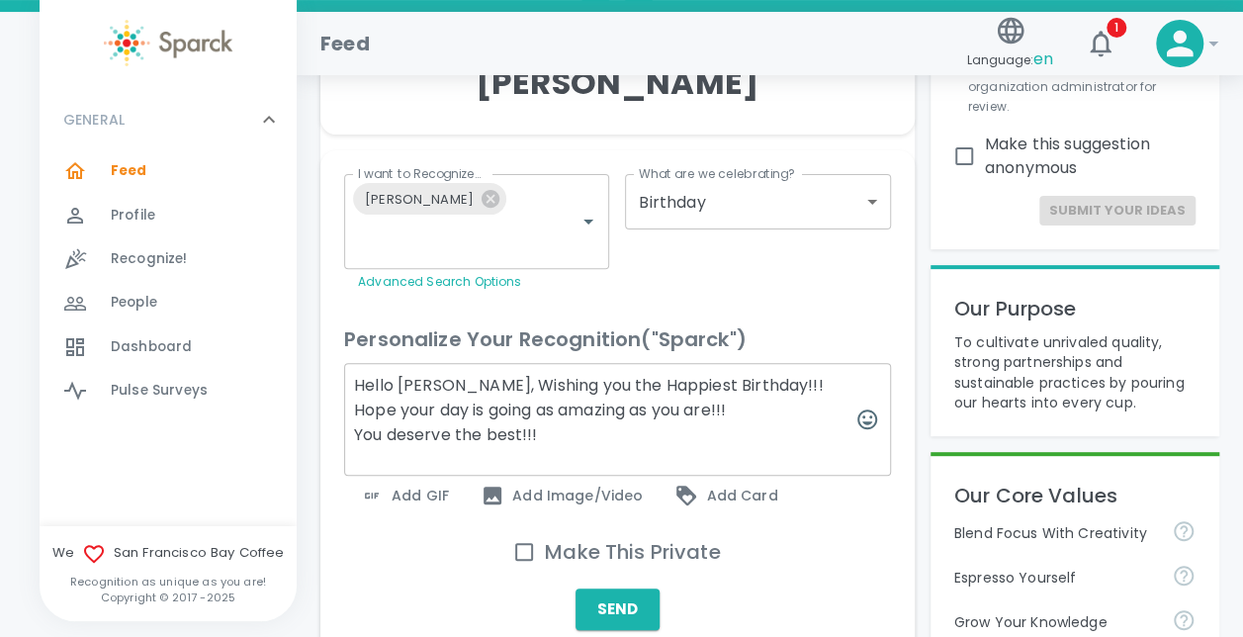
click at [583, 499] on span "Add Image/Video" at bounding box center [561, 495] width 162 height 24
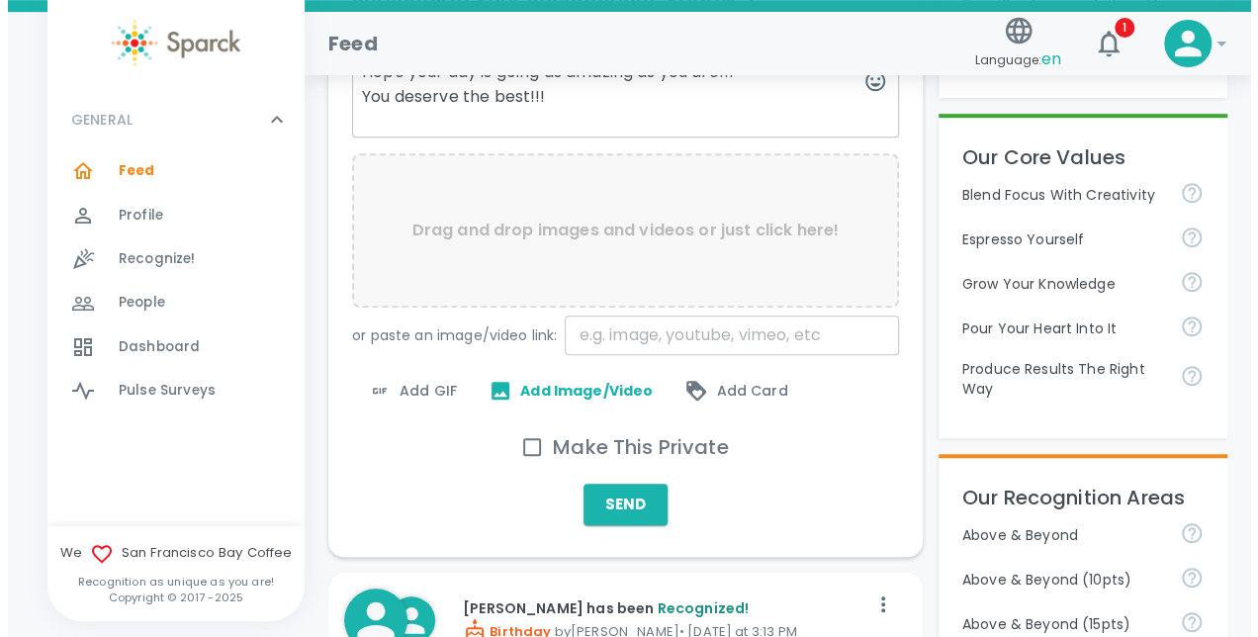
scroll to position [545, 0]
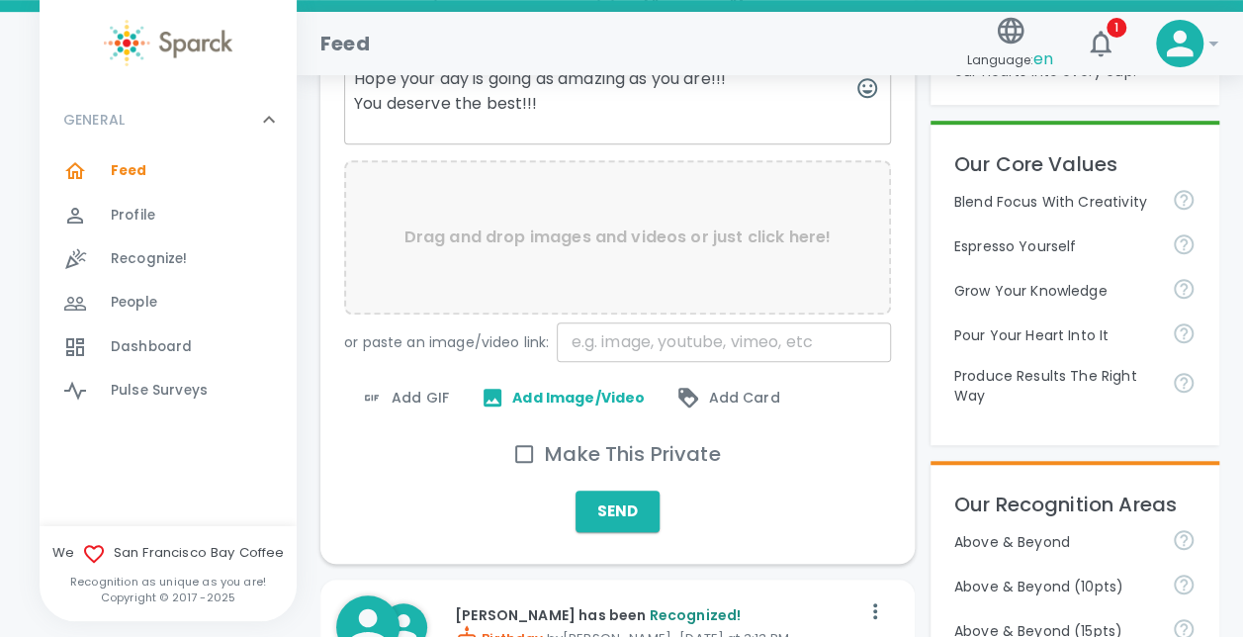
click at [407, 393] on span "Add GIF" at bounding box center [404, 398] width 89 height 24
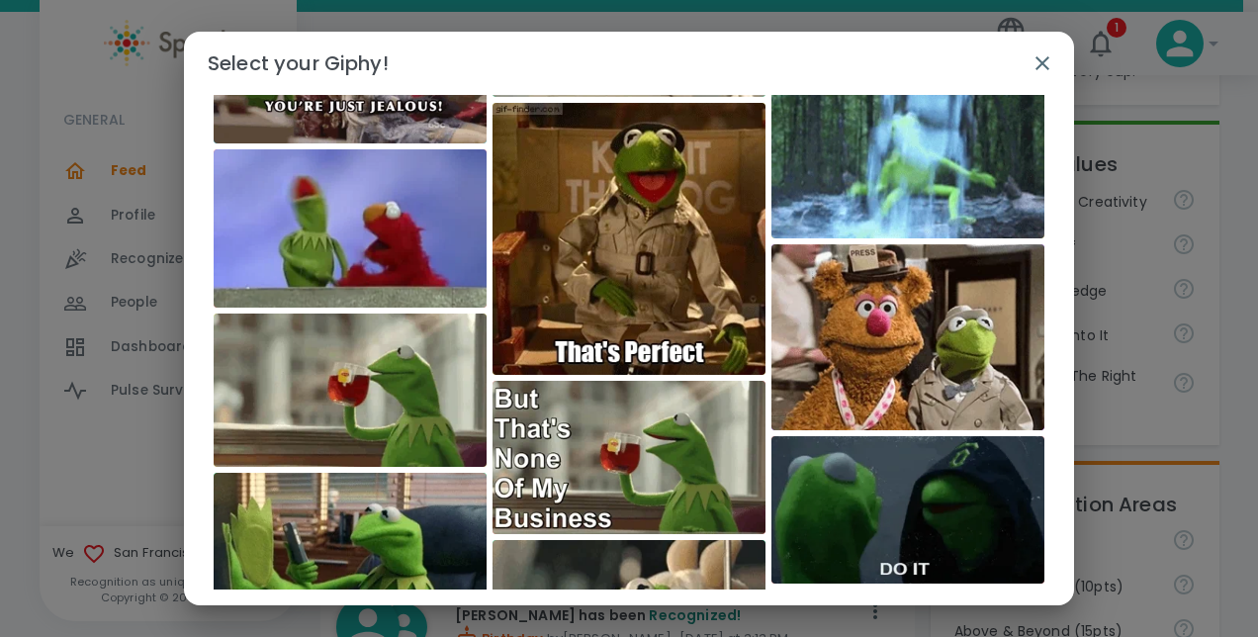
scroll to position [0, 0]
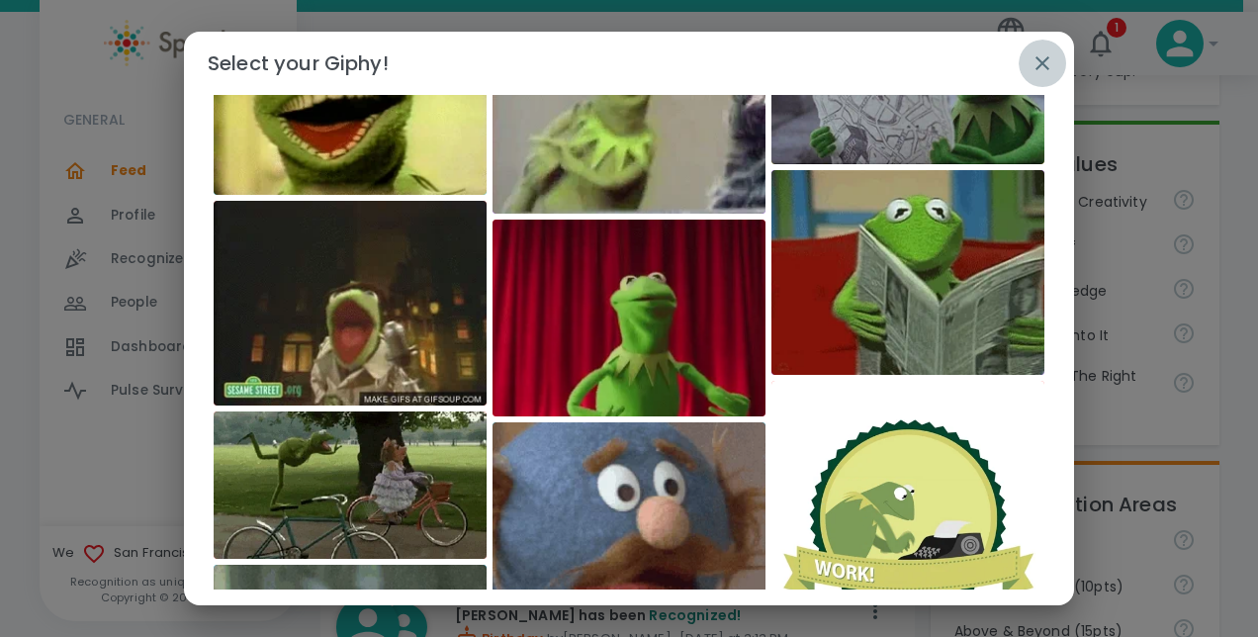
click at [1041, 59] on icon "button" at bounding box center [1042, 63] width 24 height 24
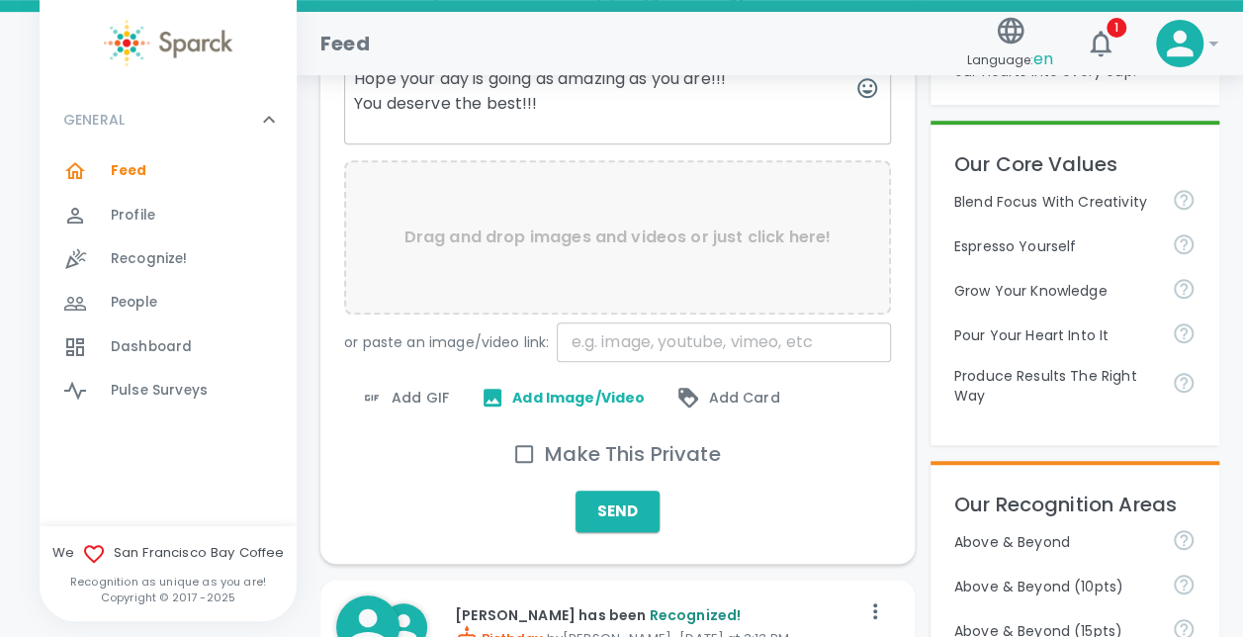
click at [400, 395] on span "Add GIF" at bounding box center [404, 398] width 89 height 24
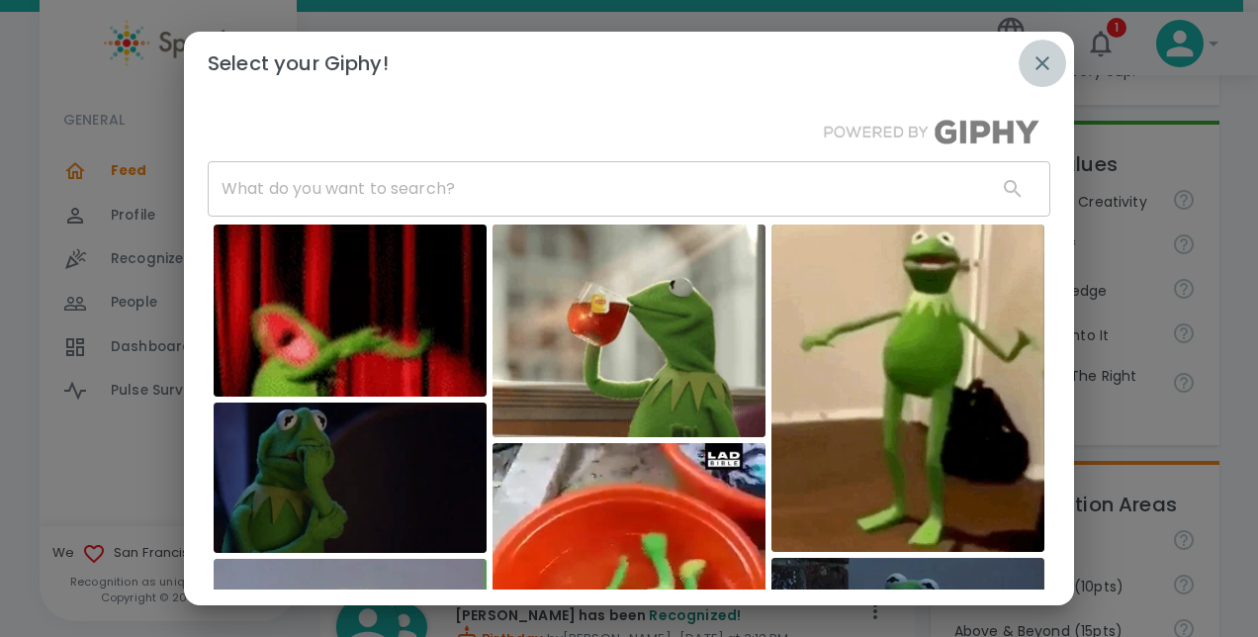
click at [1036, 71] on icon "button" at bounding box center [1042, 63] width 24 height 24
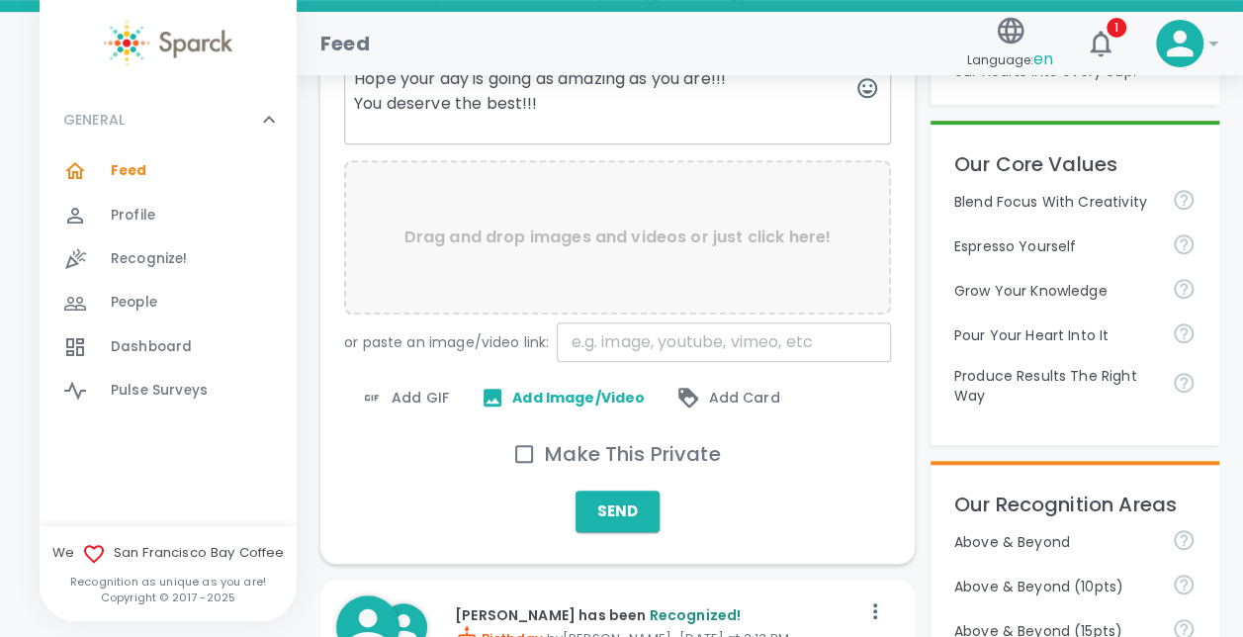
click at [563, 391] on span "Add Image/Video" at bounding box center [562, 398] width 164 height 24
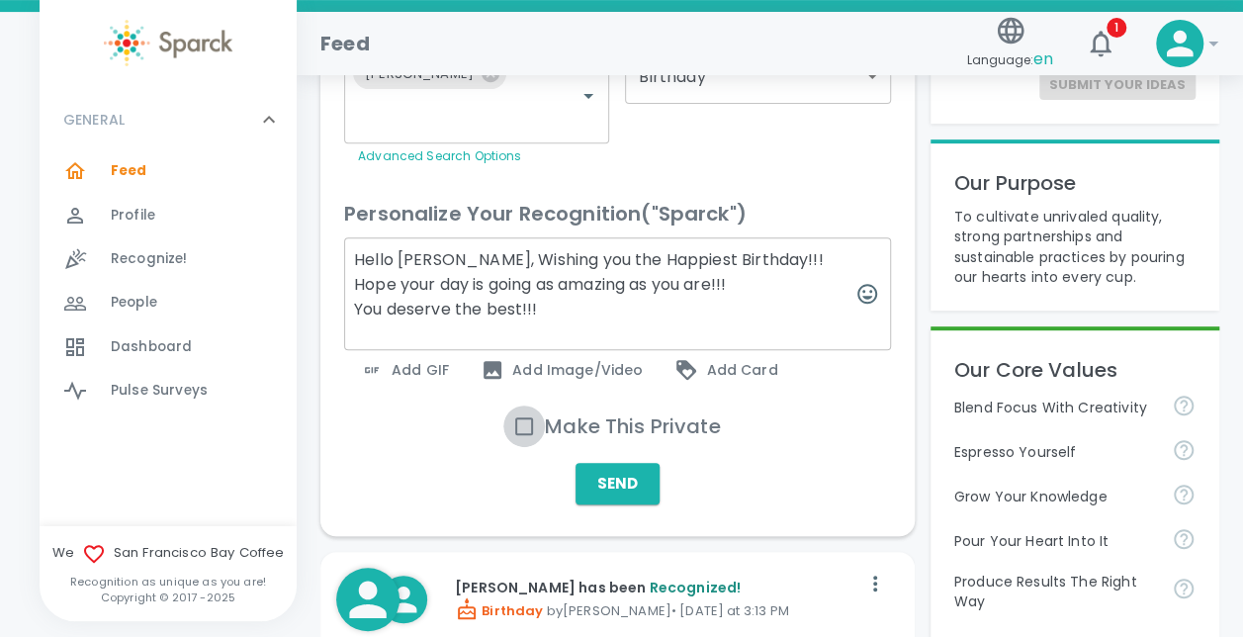
click at [525, 425] on input "Make This Private" at bounding box center [524, 426] width 42 height 42
checkbox input "true"
click at [622, 477] on button "Send" at bounding box center [617, 484] width 84 height 42
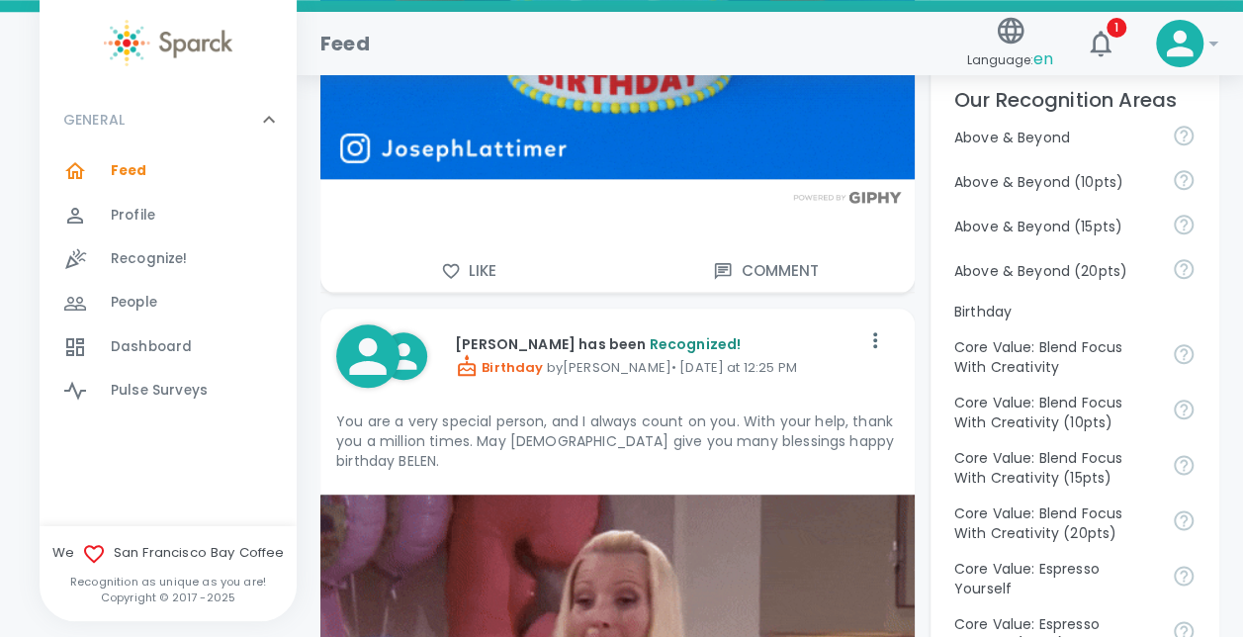
scroll to position [651, 0]
